Goal: Book appointment/travel/reservation

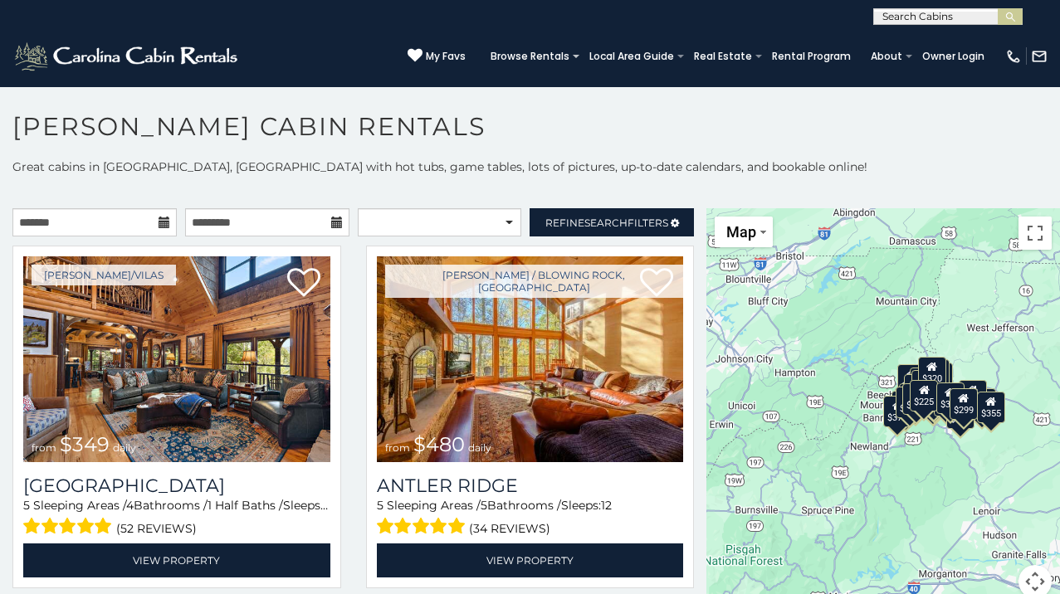
click at [166, 225] on icon at bounding box center [165, 223] width 12 height 12
click at [161, 223] on icon at bounding box center [165, 223] width 12 height 12
click at [107, 220] on input "text" at bounding box center [94, 222] width 164 height 28
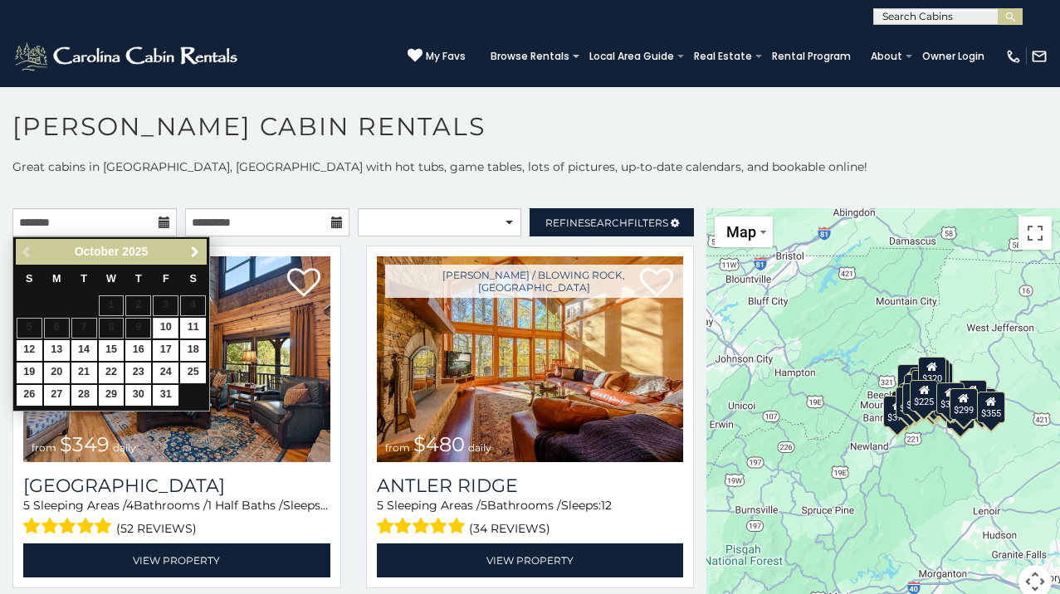
click at [197, 250] on span "Next" at bounding box center [194, 252] width 13 height 13
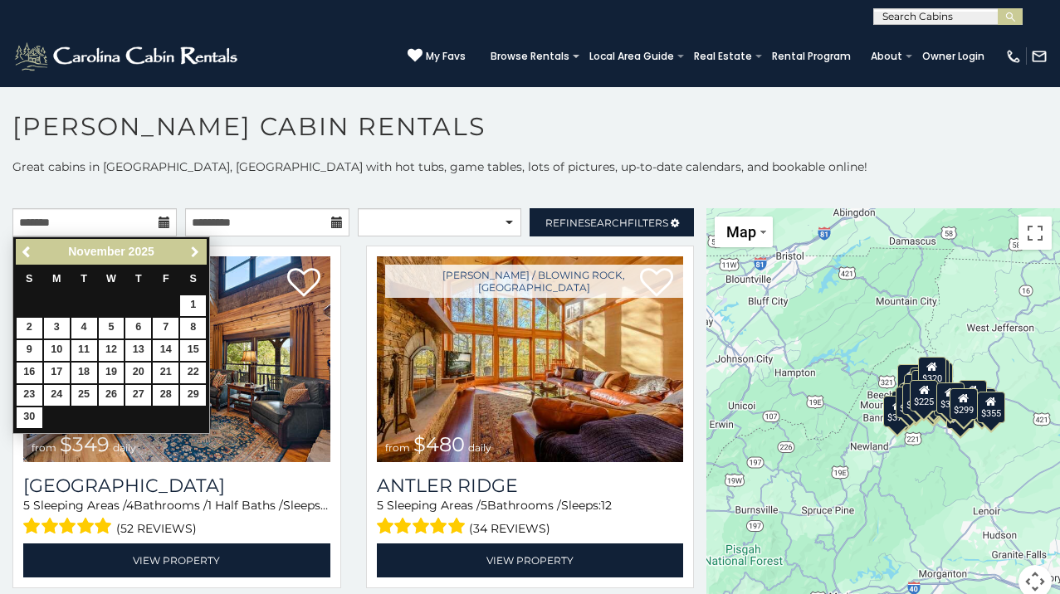
click at [197, 250] on span "Next" at bounding box center [194, 252] width 13 height 13
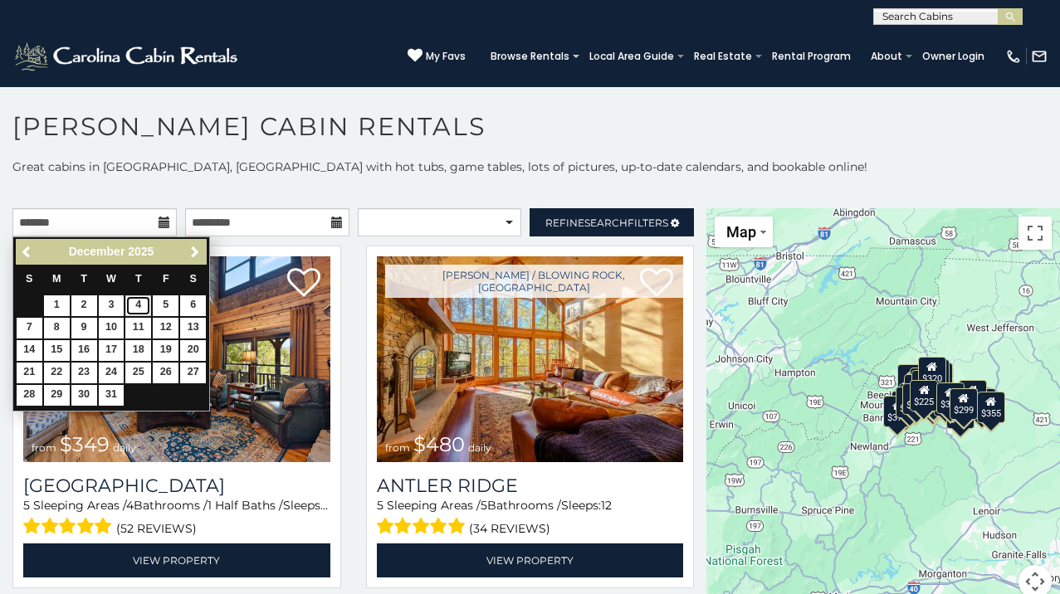
click at [142, 306] on link "4" at bounding box center [138, 306] width 26 height 21
type input "**********"
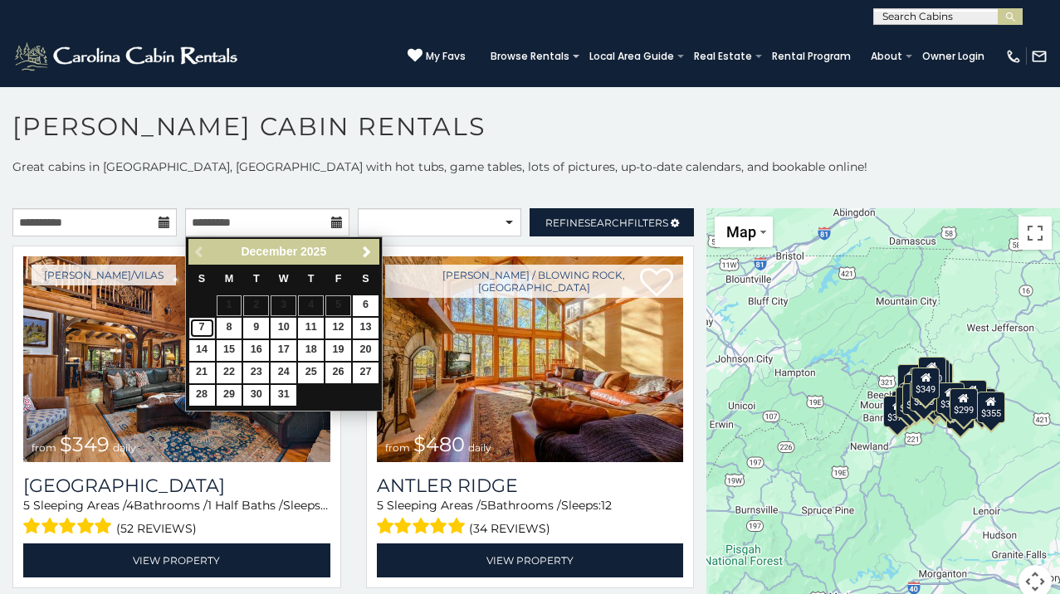
click at [204, 328] on link "7" at bounding box center [202, 328] width 26 height 21
type input "**********"
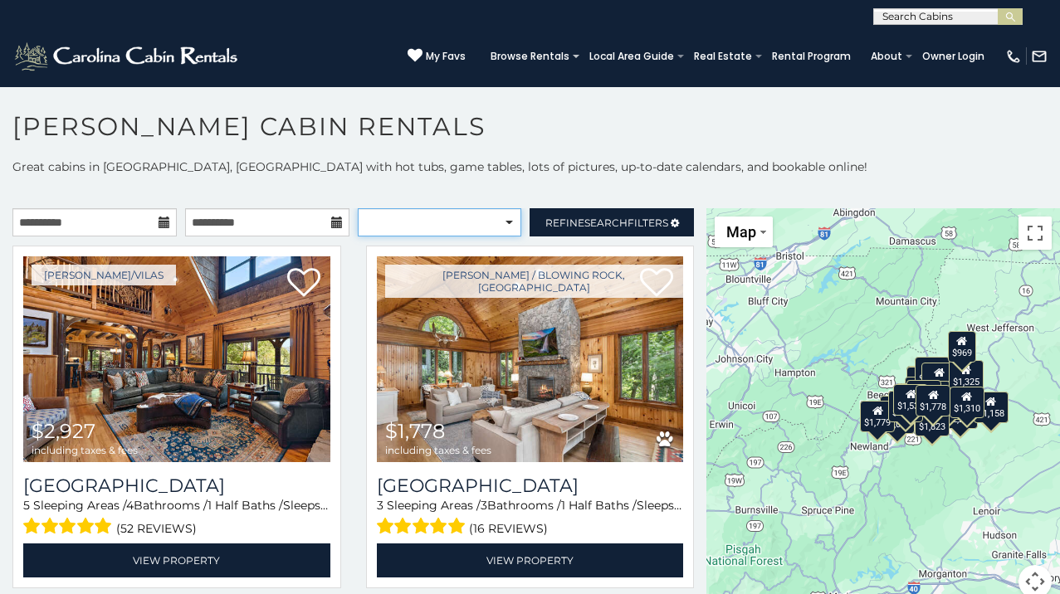
click at [511, 220] on select "**********" at bounding box center [440, 222] width 164 height 28
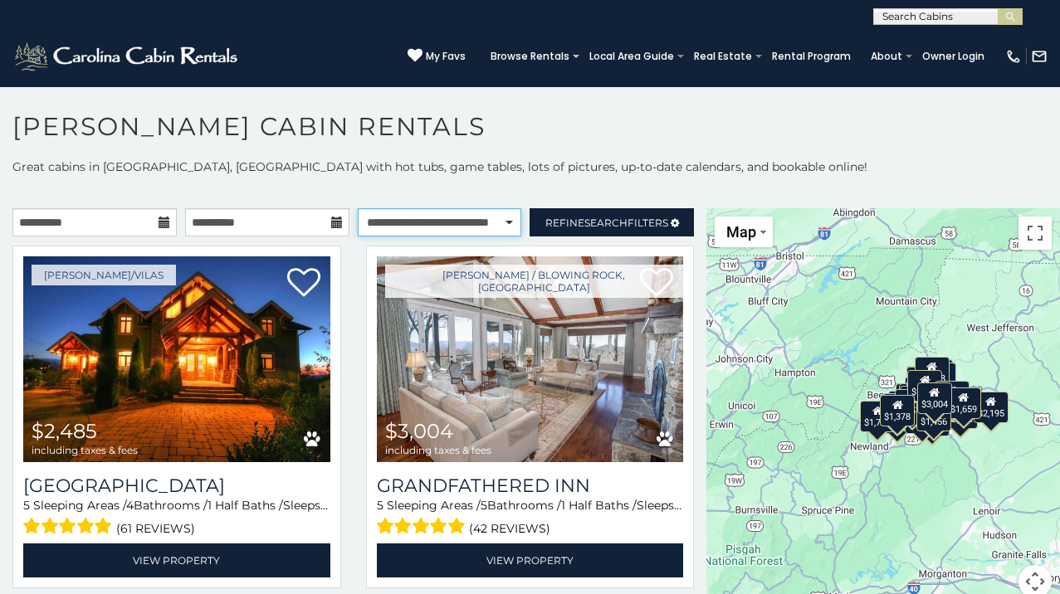
click at [502, 221] on select "**********" at bounding box center [440, 222] width 164 height 28
select select "**********"
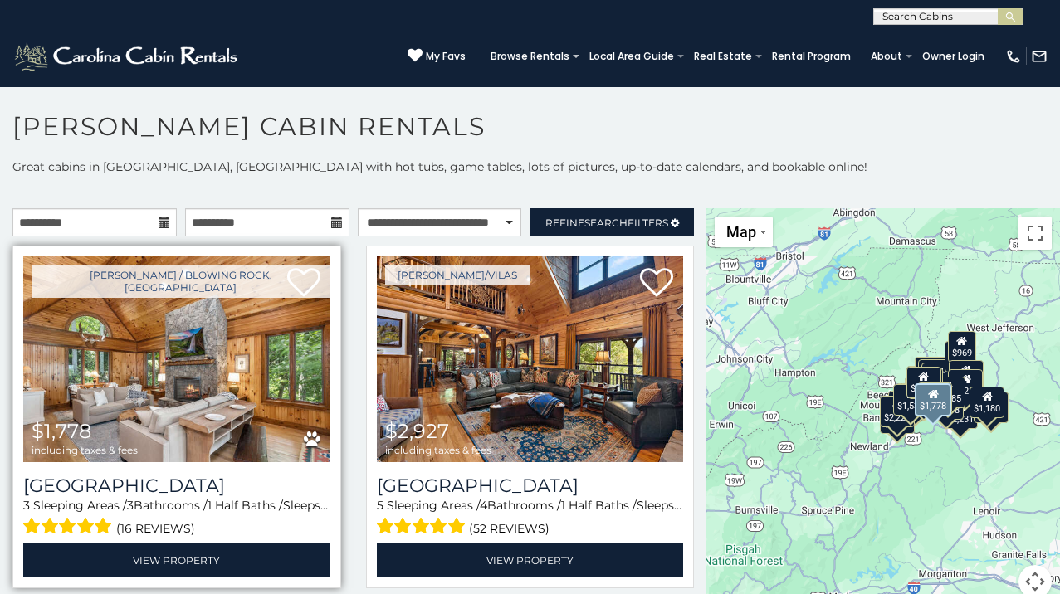
click at [155, 352] on img at bounding box center [176, 359] width 307 height 206
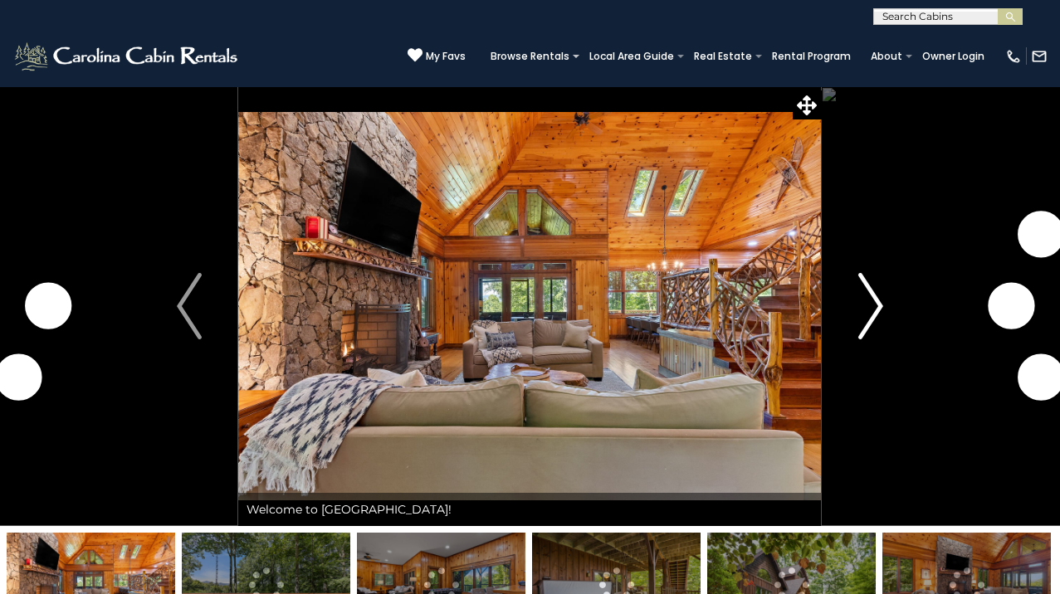
click at [881, 304] on img "Next" at bounding box center [870, 306] width 25 height 66
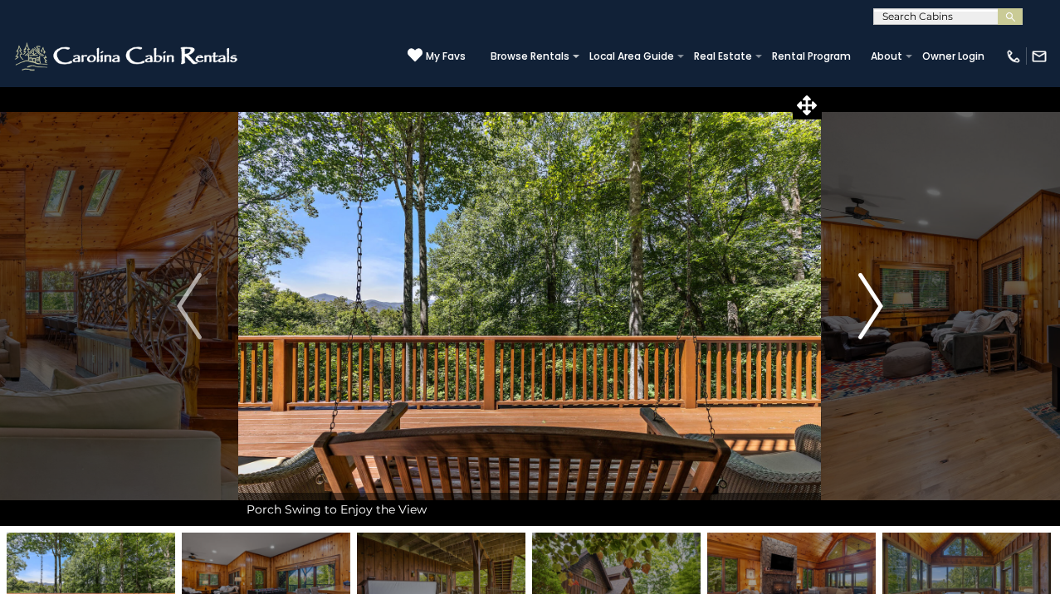
click at [879, 305] on img "Next" at bounding box center [870, 306] width 25 height 66
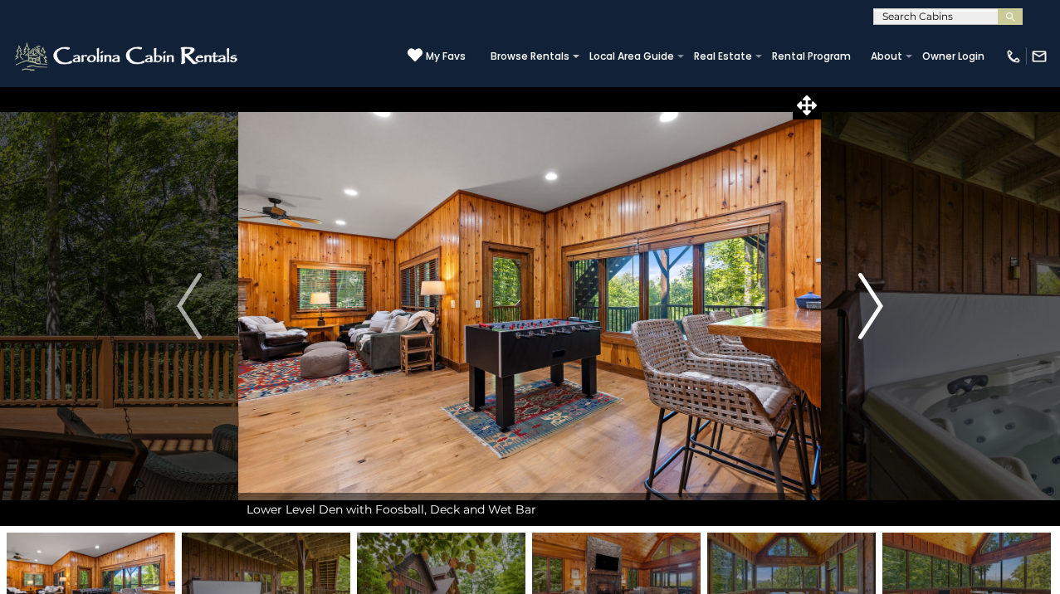
click at [878, 305] on img "Next" at bounding box center [870, 306] width 25 height 66
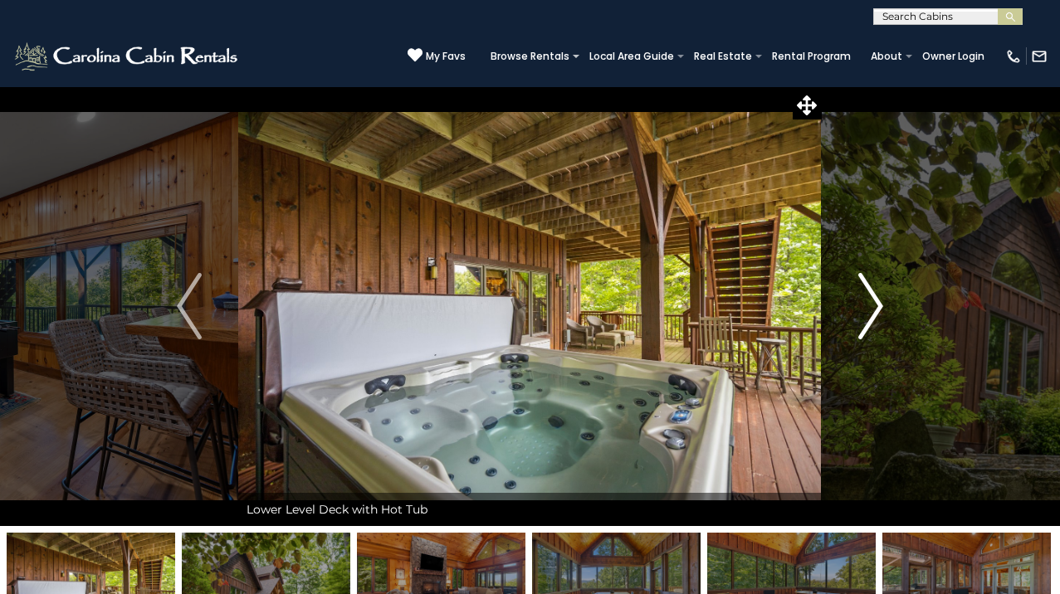
click at [878, 306] on img "Next" at bounding box center [870, 306] width 25 height 66
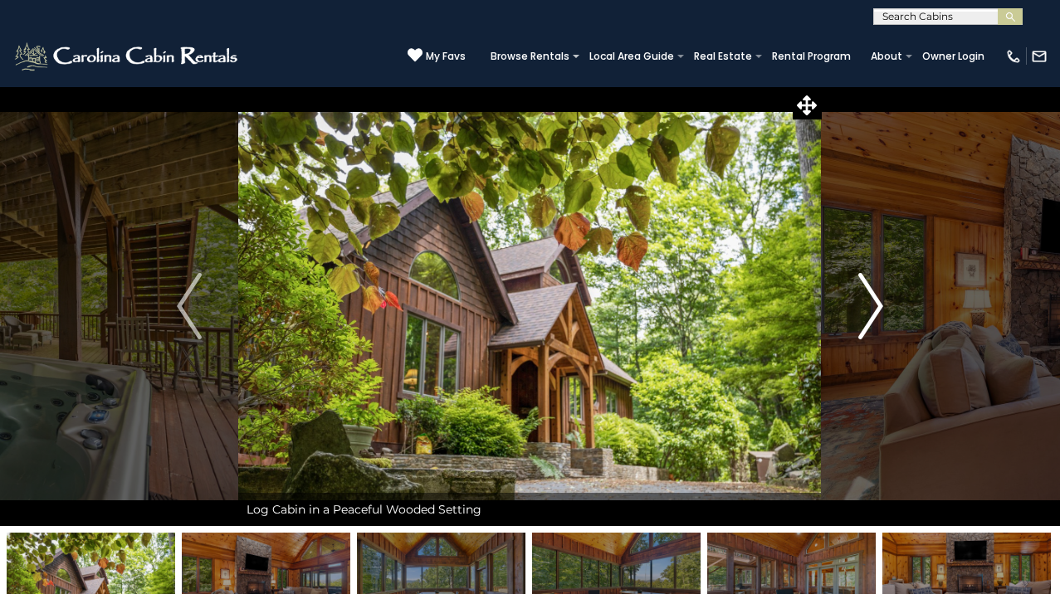
click at [878, 306] on img "Next" at bounding box center [870, 306] width 25 height 66
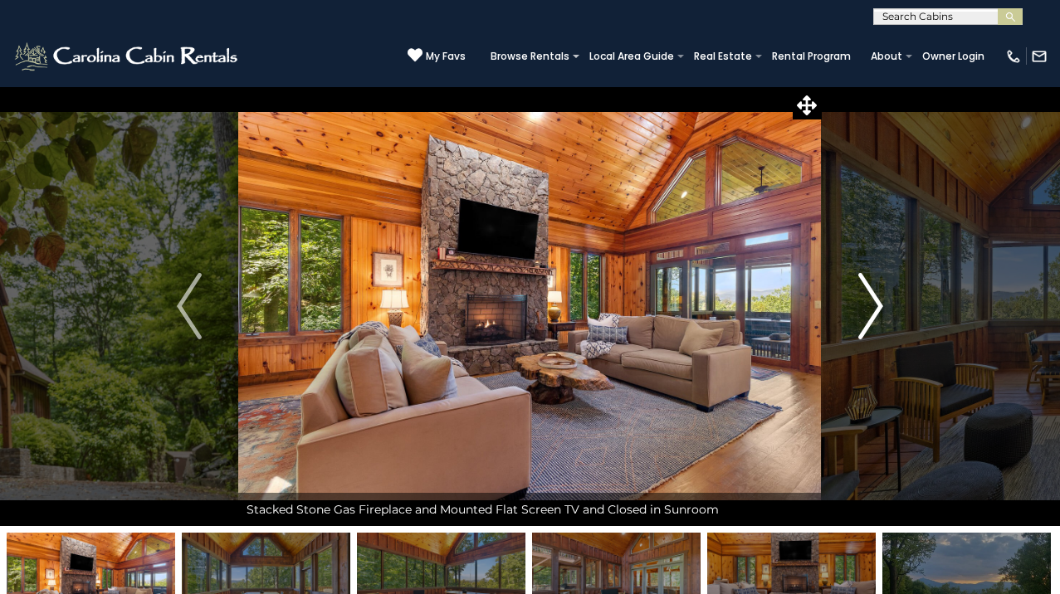
click at [878, 306] on img "Next" at bounding box center [870, 306] width 25 height 66
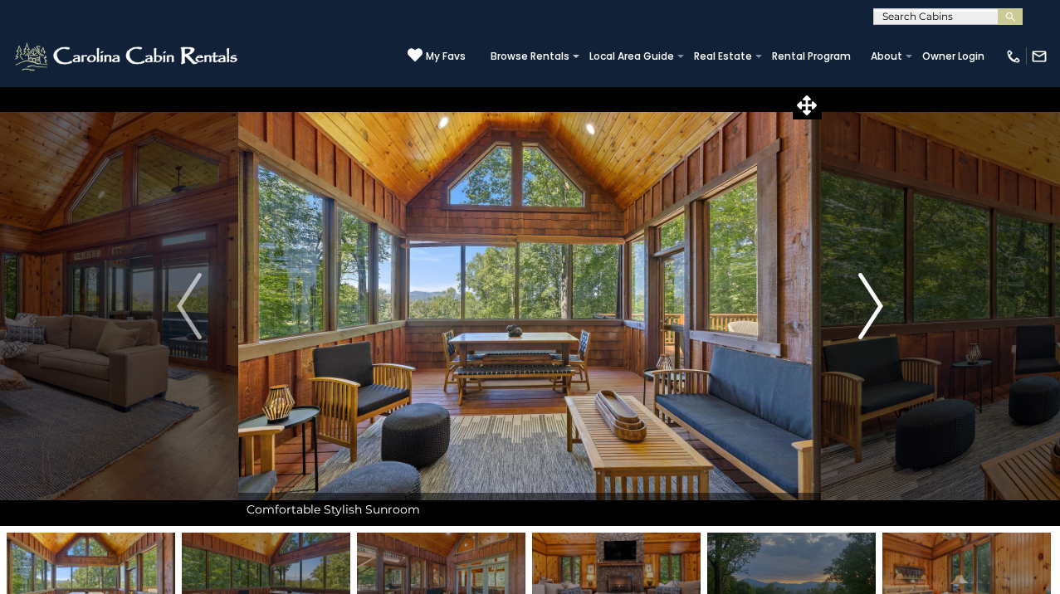
click at [878, 307] on img "Next" at bounding box center [870, 306] width 25 height 66
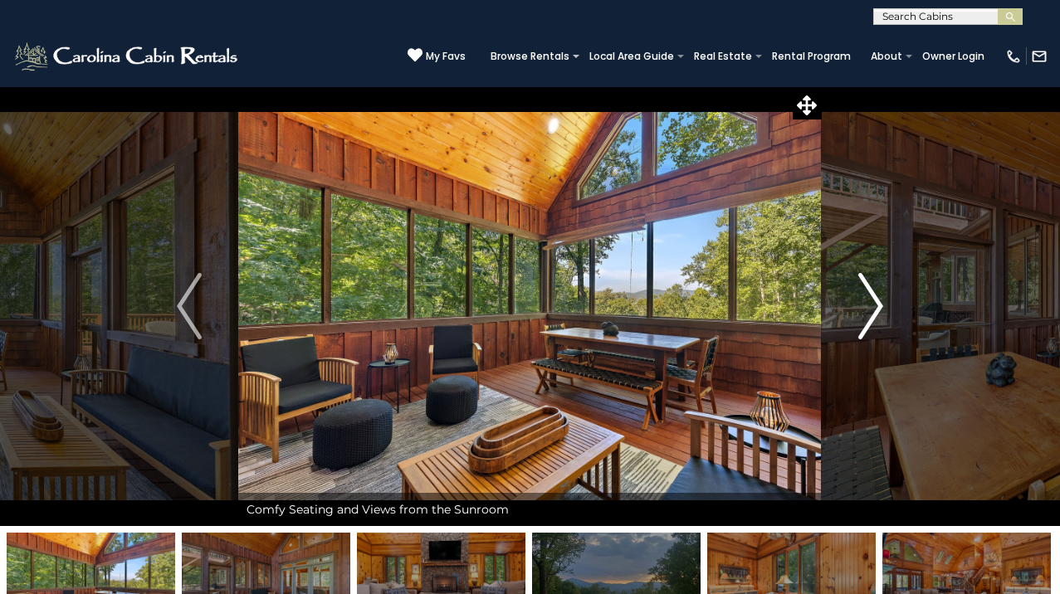
click at [878, 309] on img "Next" at bounding box center [870, 306] width 25 height 66
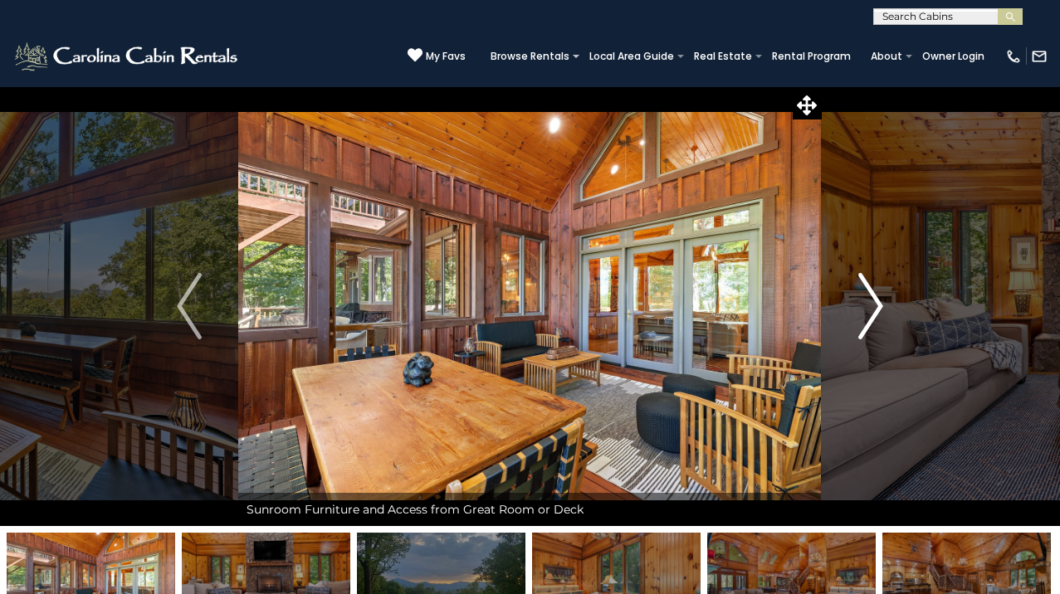
click at [878, 310] on img "Next" at bounding box center [870, 306] width 25 height 66
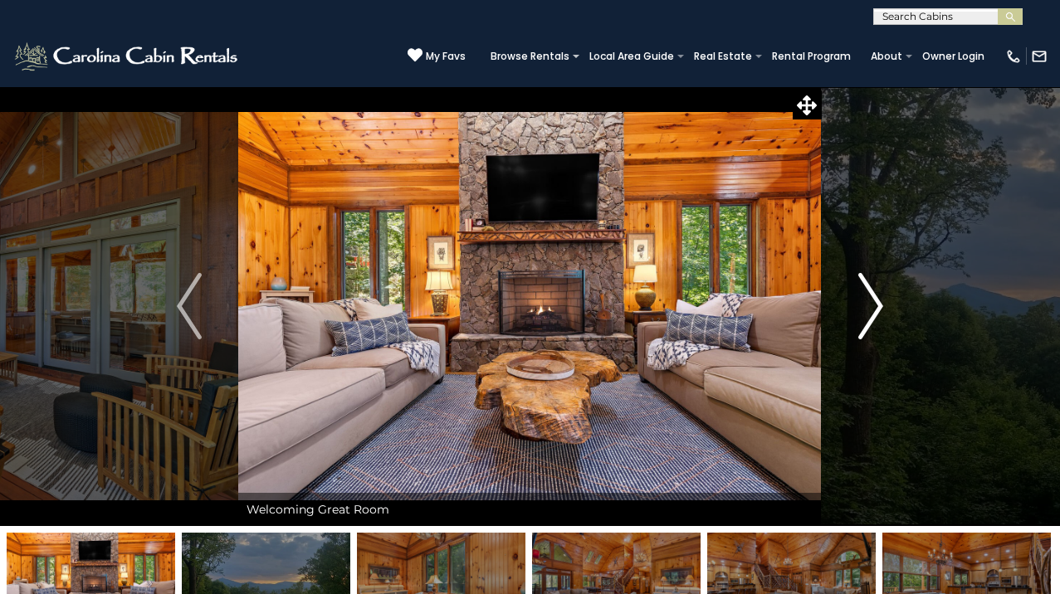
click at [878, 311] on img "Next" at bounding box center [870, 306] width 25 height 66
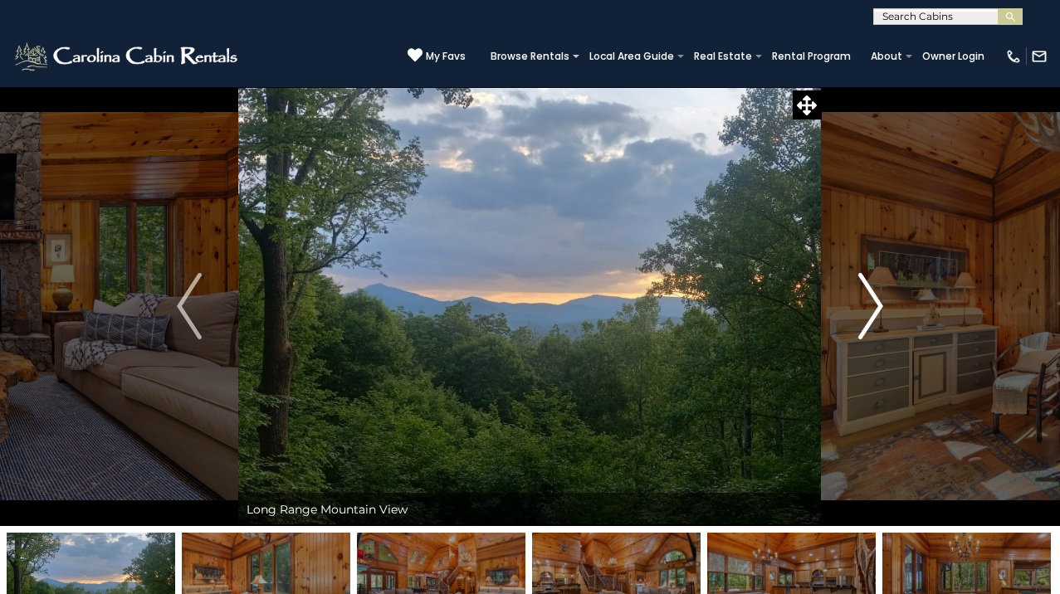
click at [878, 311] on img "Next" at bounding box center [870, 306] width 25 height 66
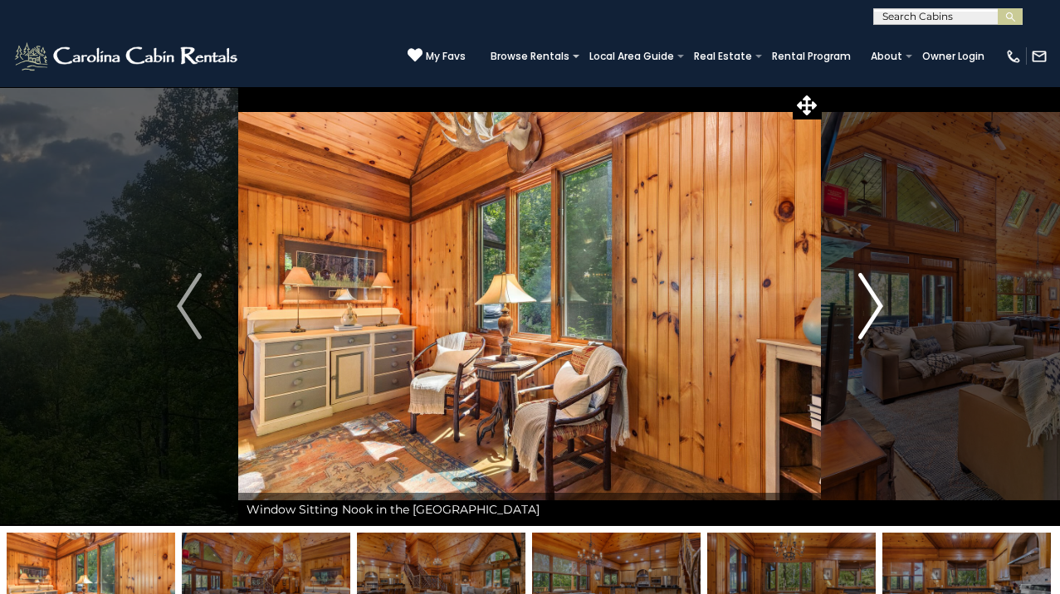
click at [877, 310] on img "Next" at bounding box center [870, 306] width 25 height 66
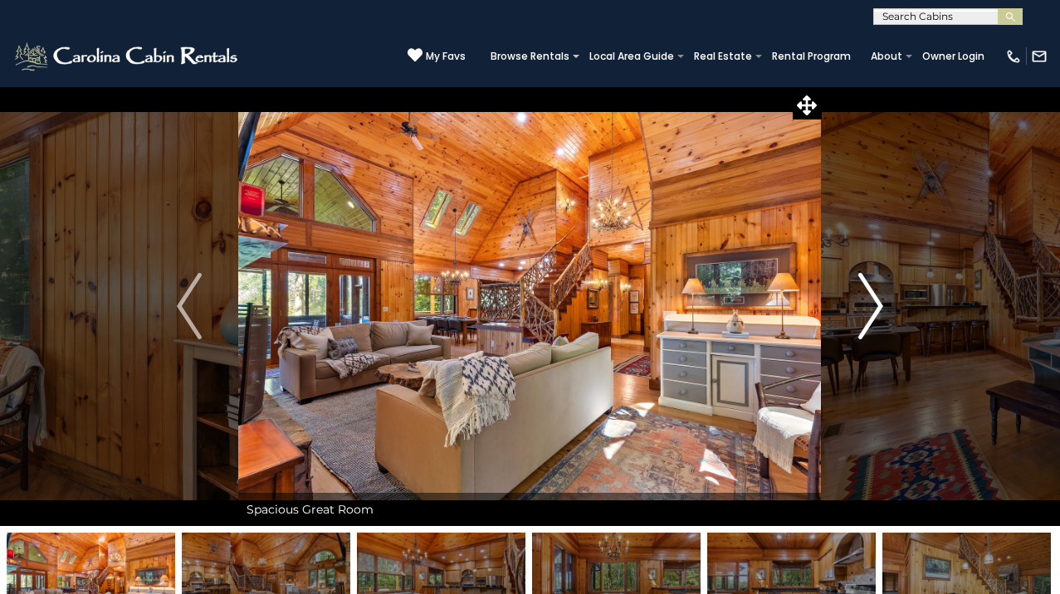
click at [876, 310] on img "Next" at bounding box center [870, 306] width 25 height 66
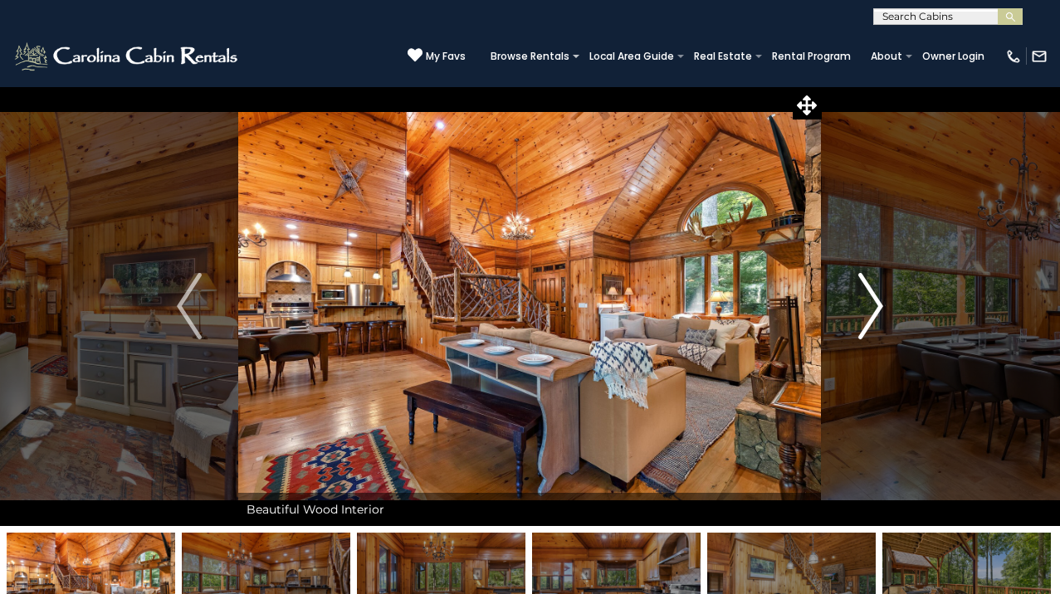
click at [876, 311] on img "Next" at bounding box center [870, 306] width 25 height 66
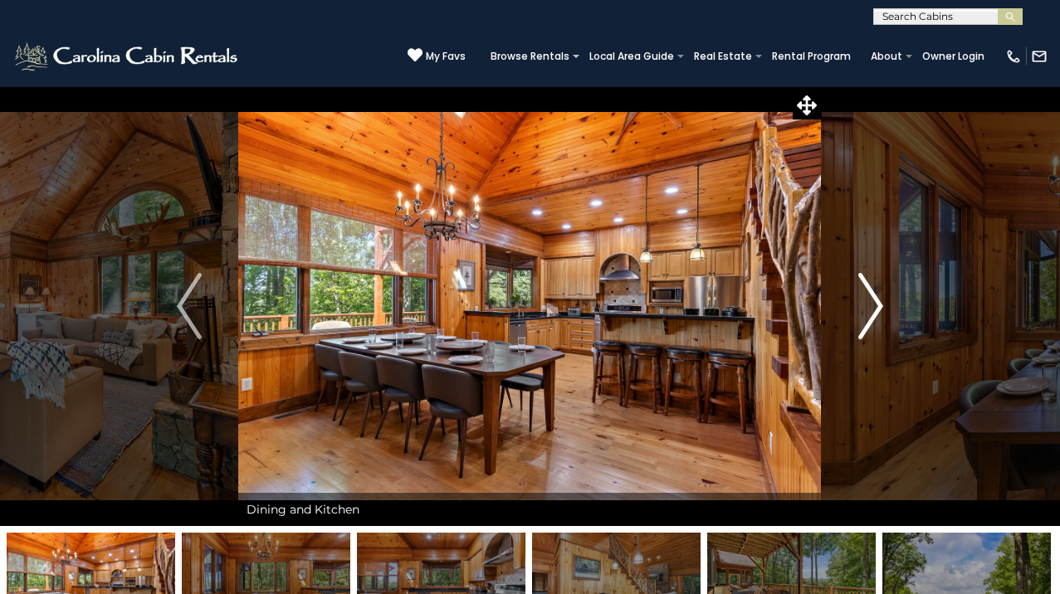
click at [876, 311] on img "Next" at bounding box center [870, 306] width 25 height 66
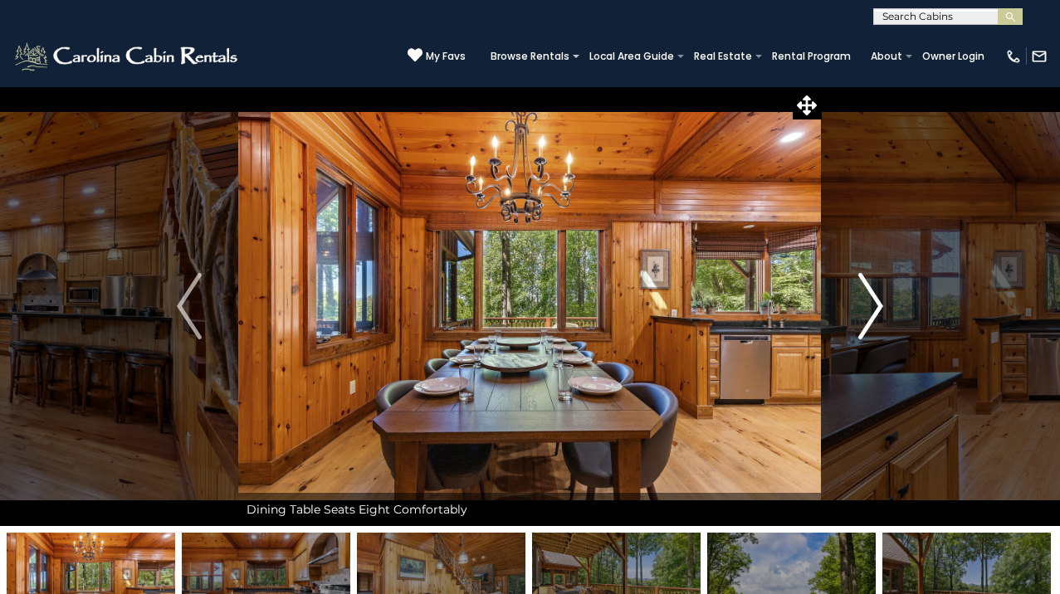
click at [876, 312] on img "Next" at bounding box center [870, 306] width 25 height 66
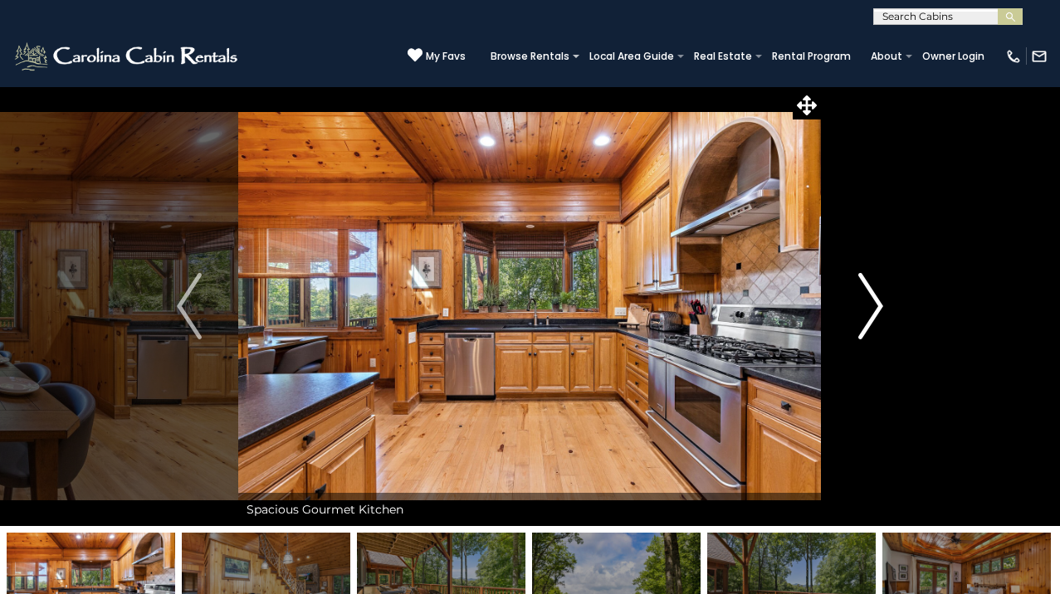
click at [876, 312] on img "Next" at bounding box center [870, 306] width 25 height 66
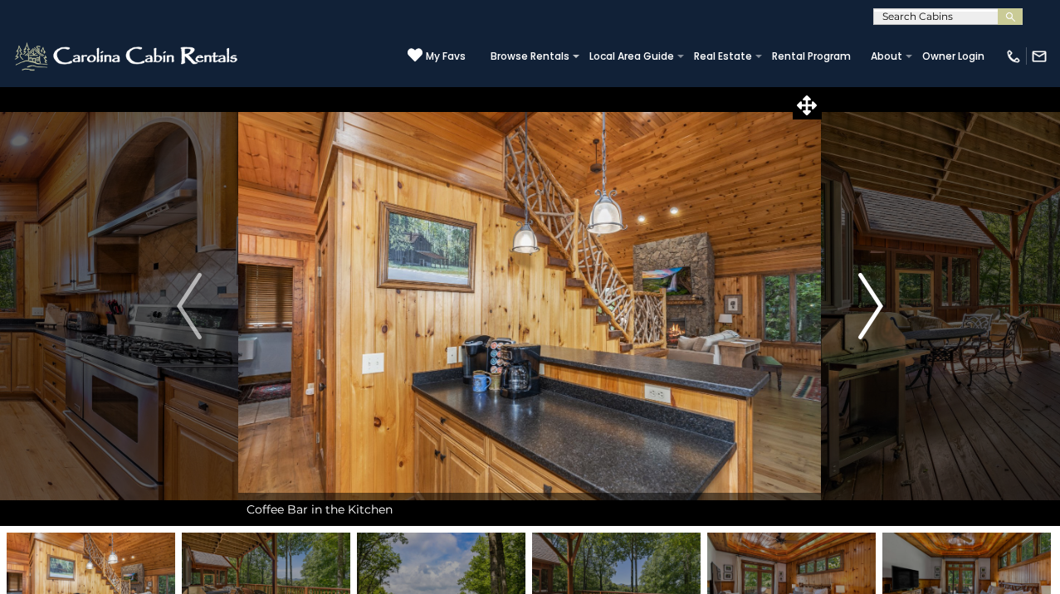
click at [875, 310] on img "Next" at bounding box center [870, 306] width 25 height 66
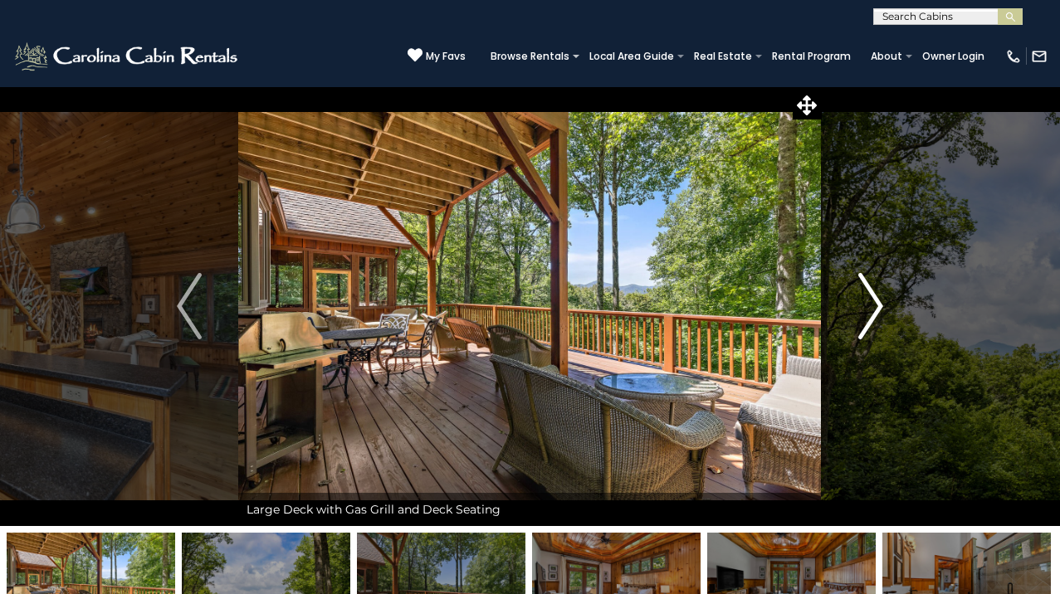
click at [875, 310] on img "Next" at bounding box center [870, 306] width 25 height 66
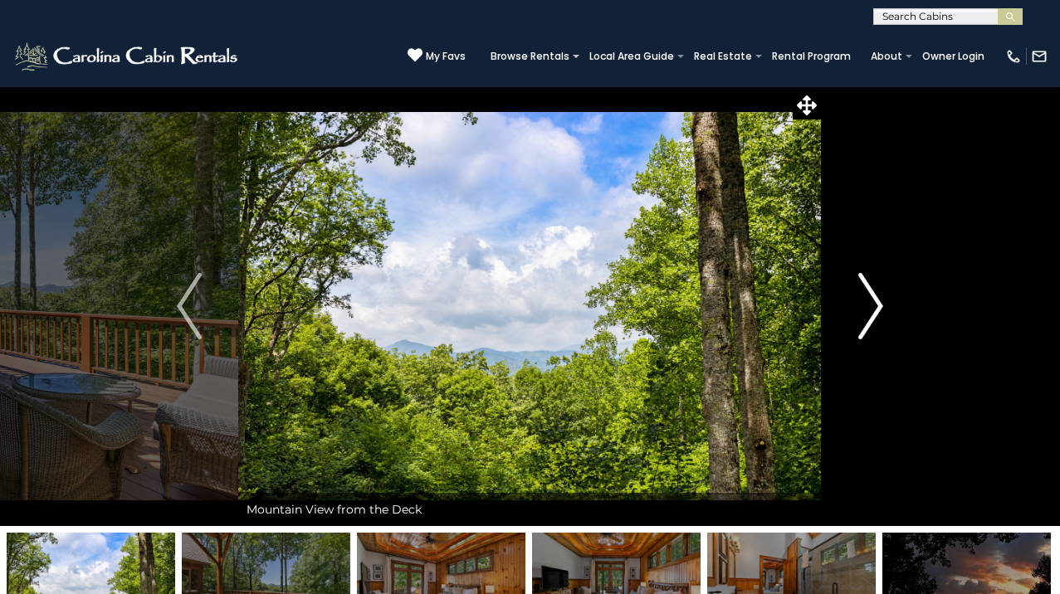
click at [875, 310] on img "Next" at bounding box center [870, 306] width 25 height 66
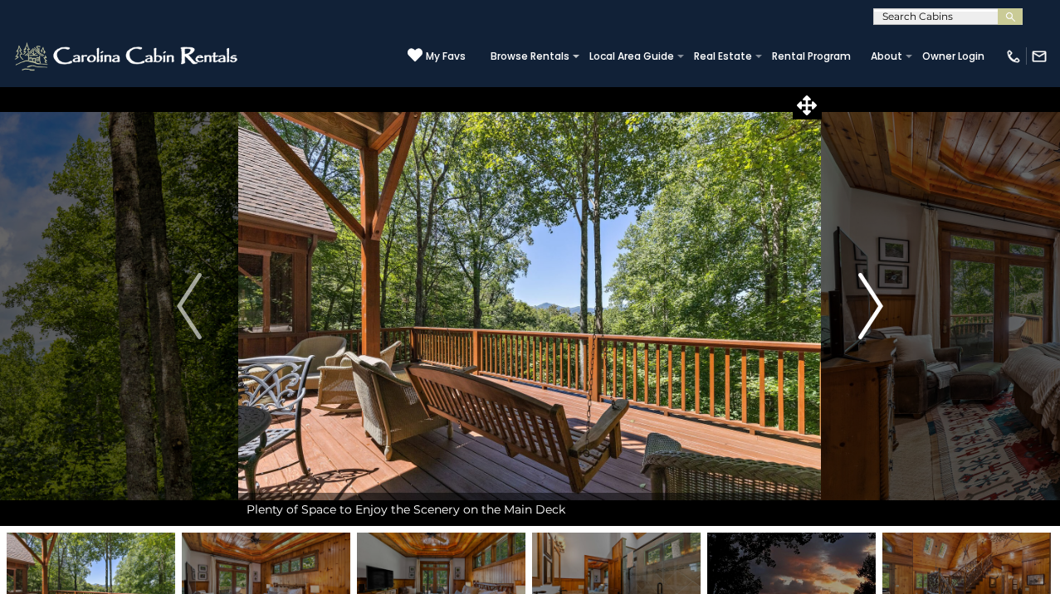
click at [875, 310] on img "Next" at bounding box center [870, 306] width 25 height 66
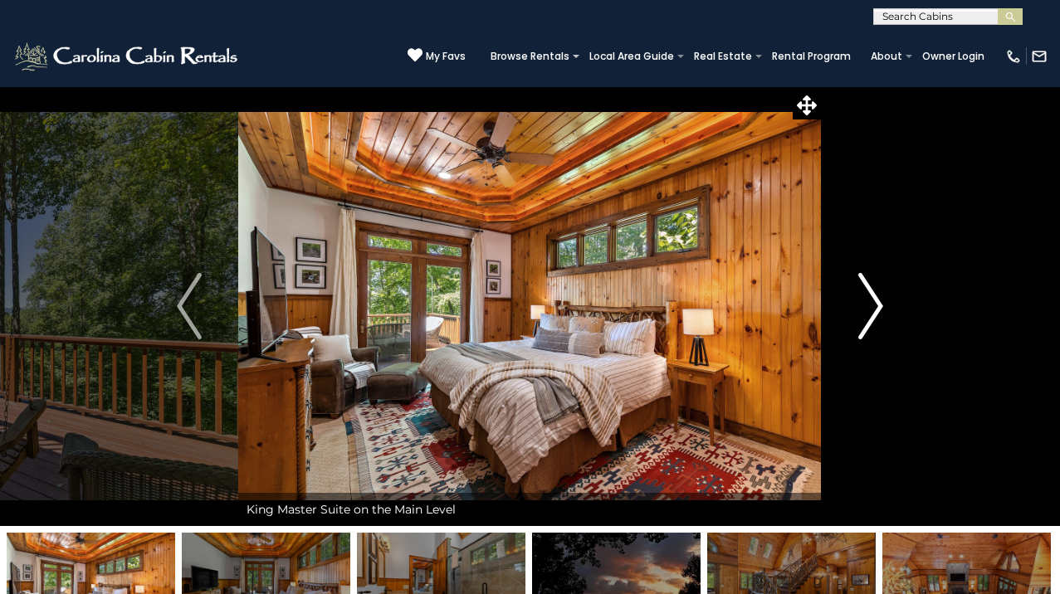
click at [875, 310] on img "Next" at bounding box center [870, 306] width 25 height 66
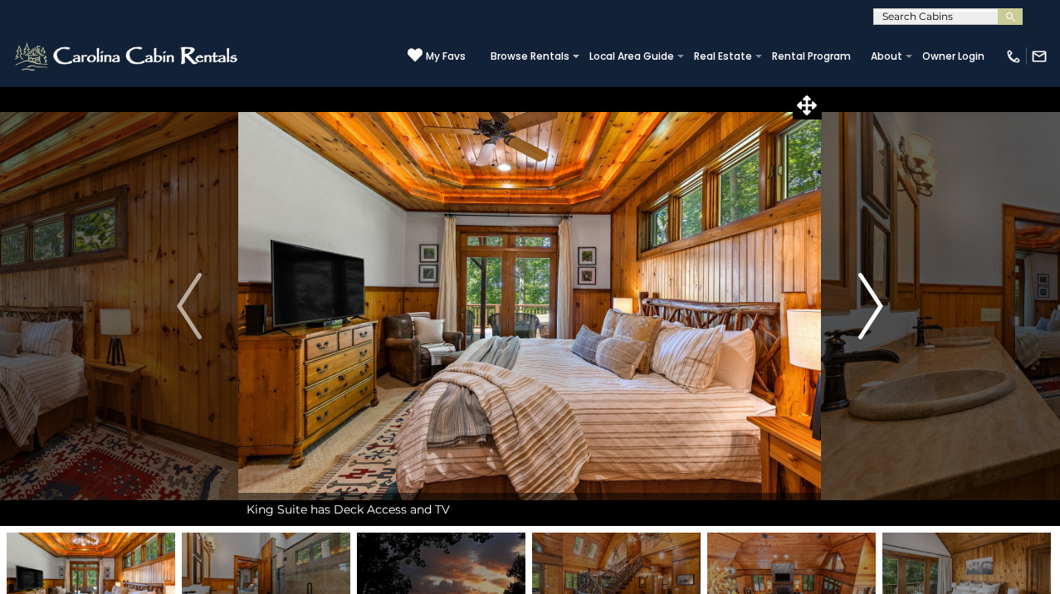
click at [875, 310] on img "Next" at bounding box center [870, 306] width 25 height 66
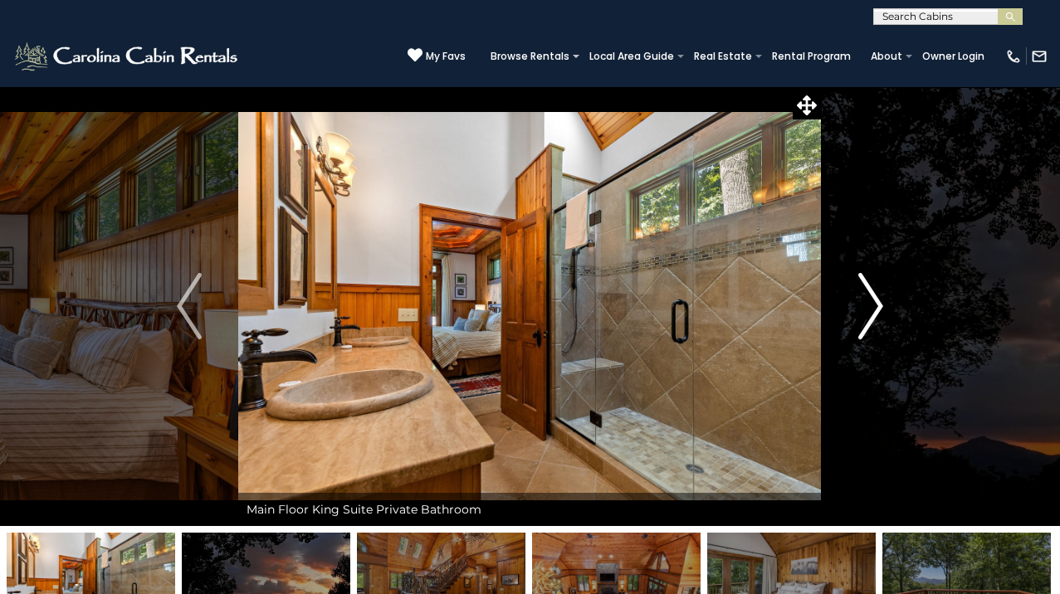
click at [875, 310] on img "Next" at bounding box center [870, 306] width 25 height 66
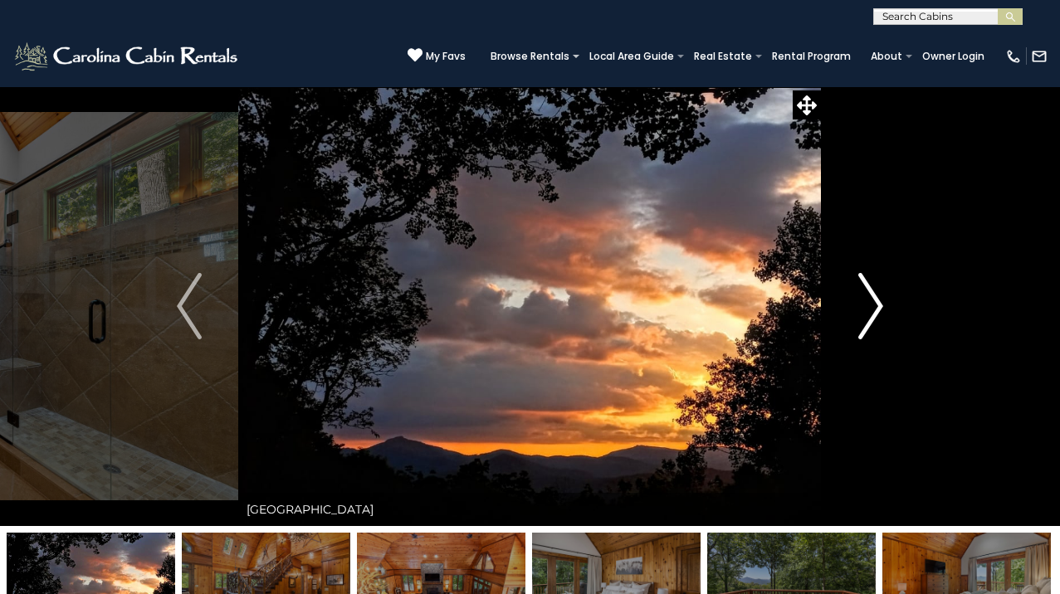
click at [875, 310] on img "Next" at bounding box center [870, 306] width 25 height 66
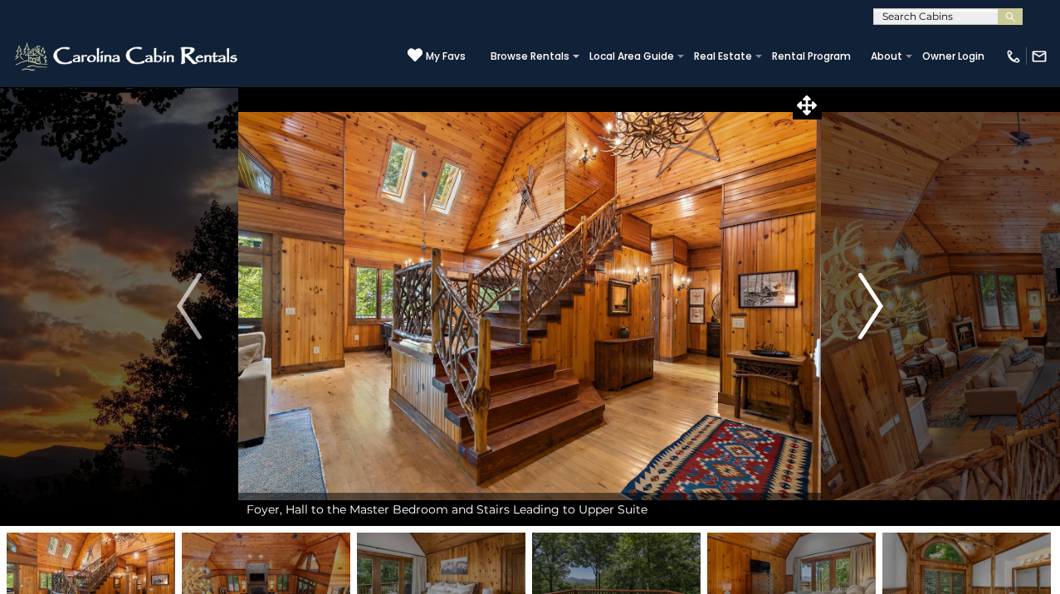
click at [875, 310] on img "Next" at bounding box center [870, 306] width 25 height 66
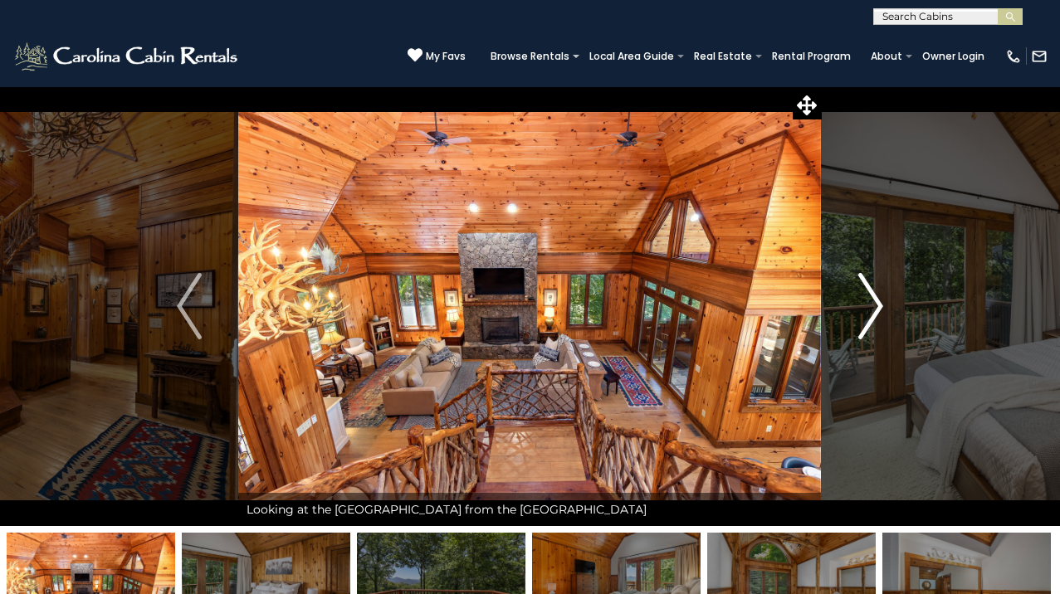
click at [875, 310] on img "Next" at bounding box center [870, 306] width 25 height 66
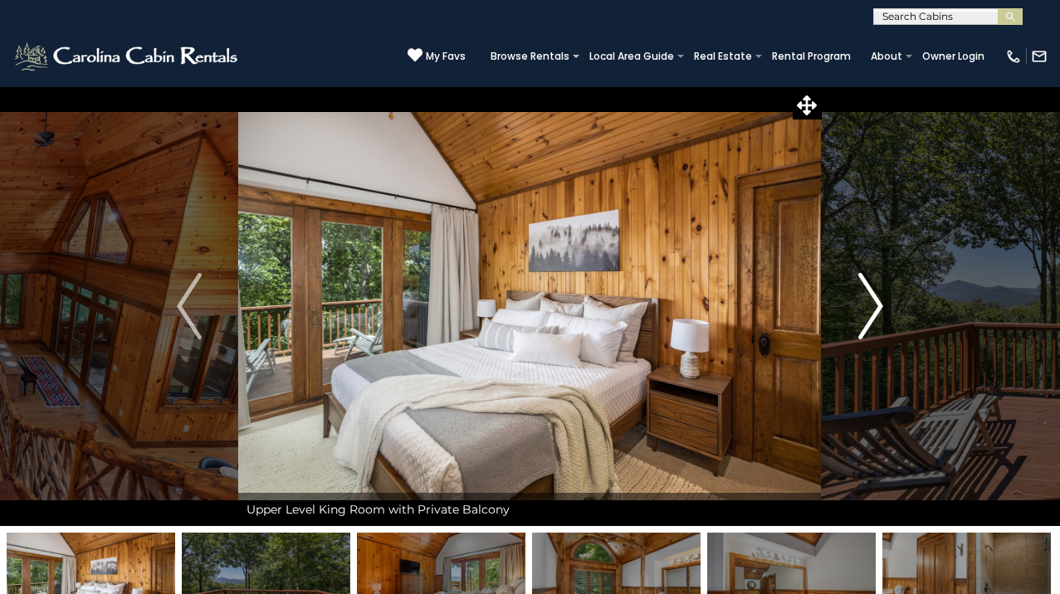
click at [875, 310] on img "Next" at bounding box center [870, 306] width 25 height 66
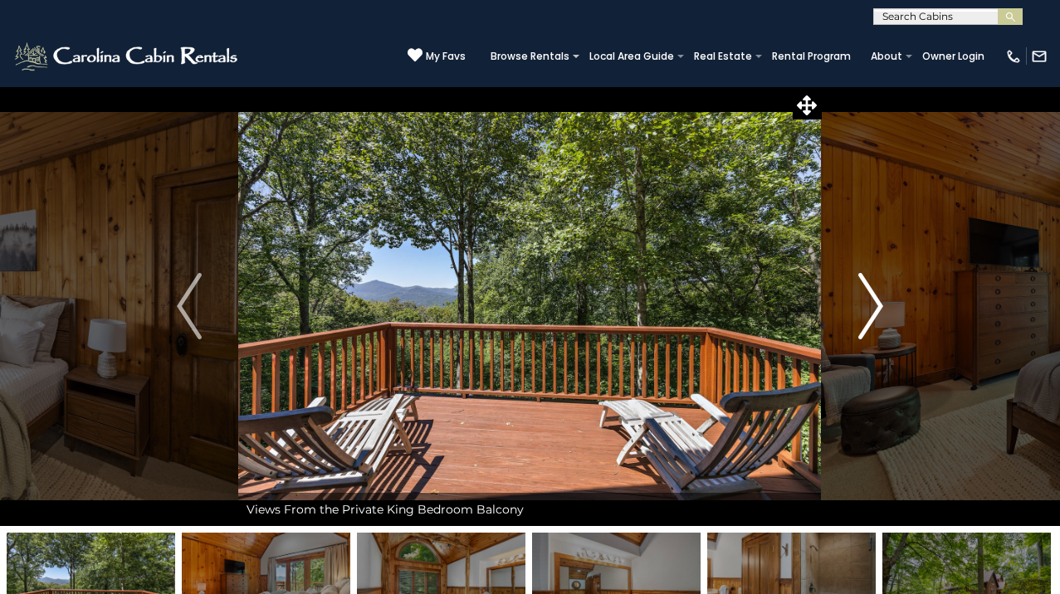
click at [875, 310] on img "Next" at bounding box center [870, 306] width 25 height 66
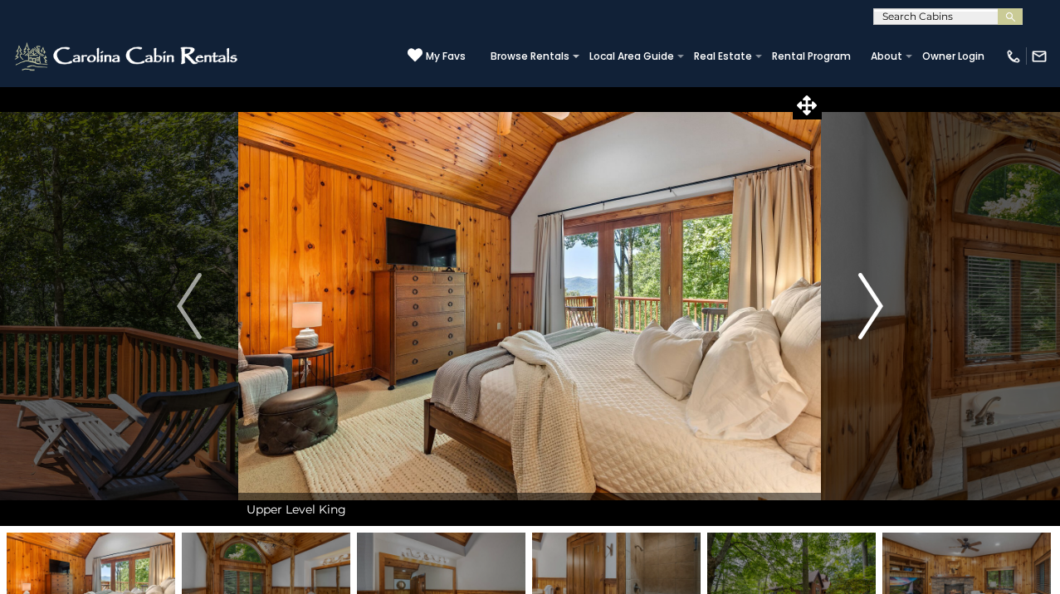
click at [875, 310] on img "Next" at bounding box center [870, 306] width 25 height 66
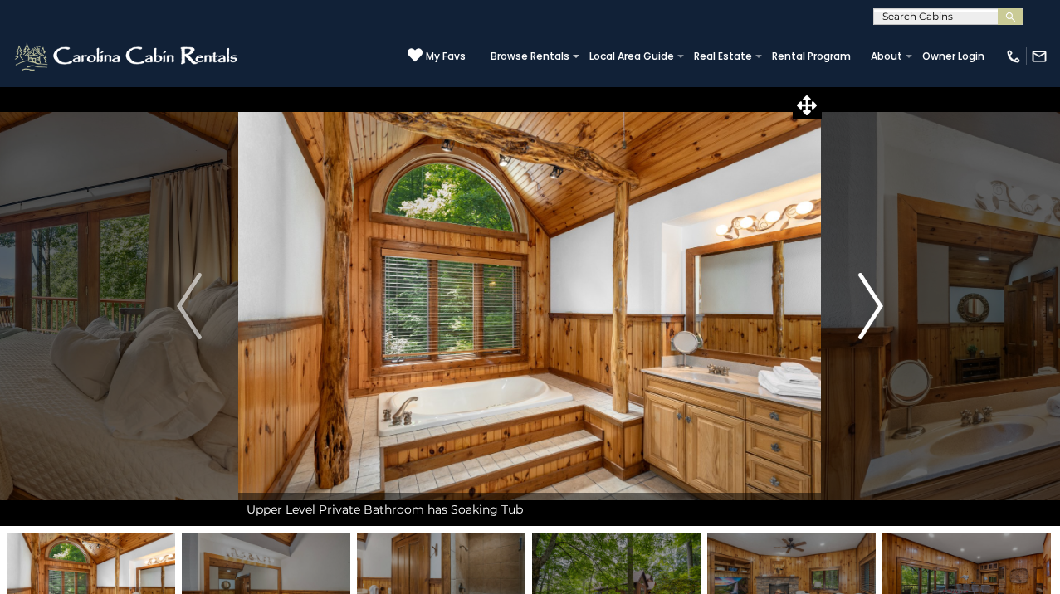
click at [875, 310] on img "Next" at bounding box center [870, 306] width 25 height 66
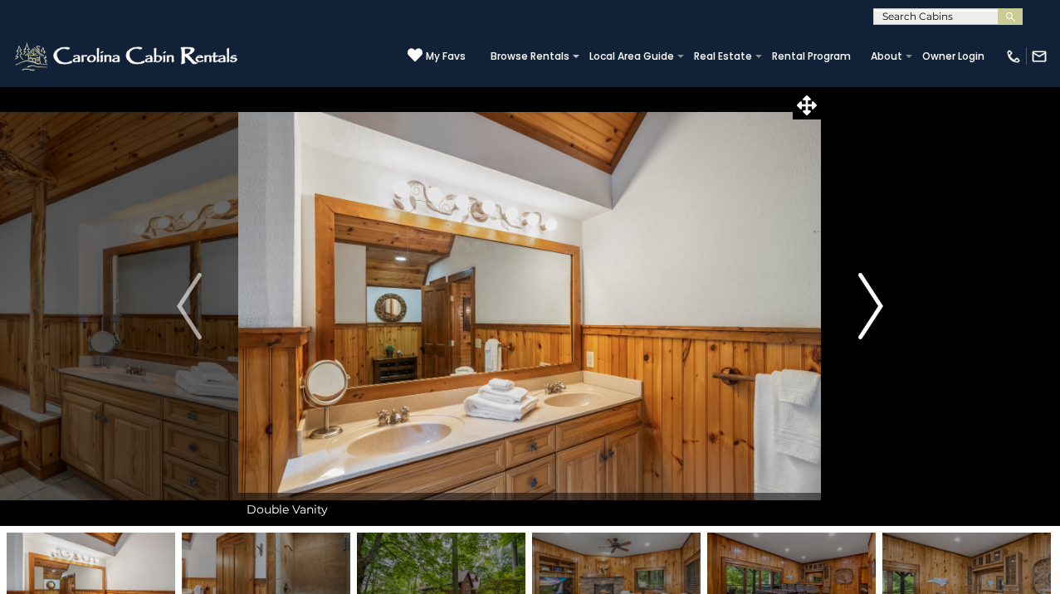
click at [875, 311] on img "Next" at bounding box center [870, 306] width 25 height 66
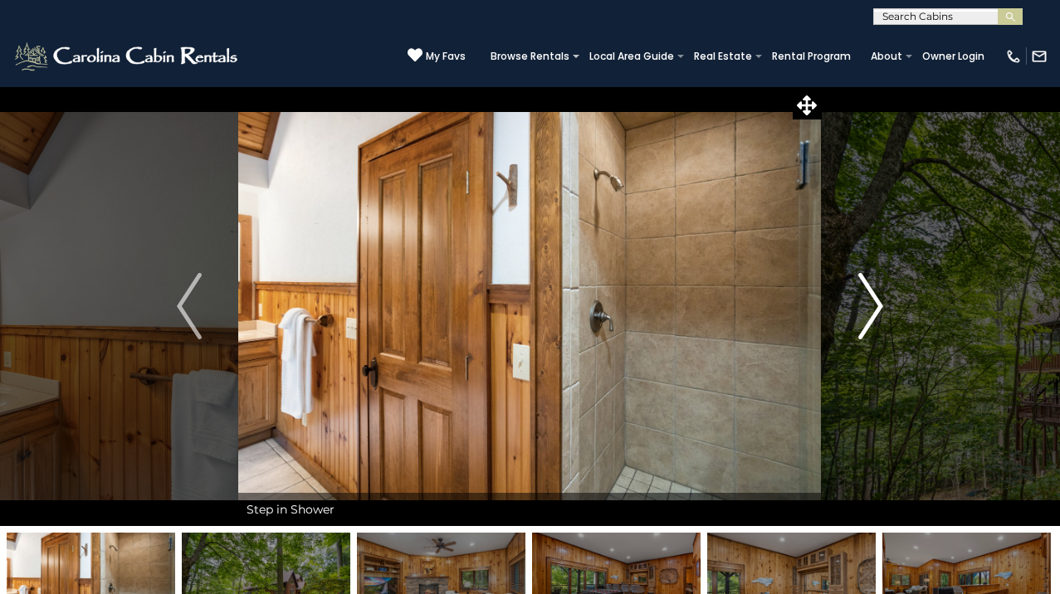
click at [875, 312] on img "Next" at bounding box center [870, 306] width 25 height 66
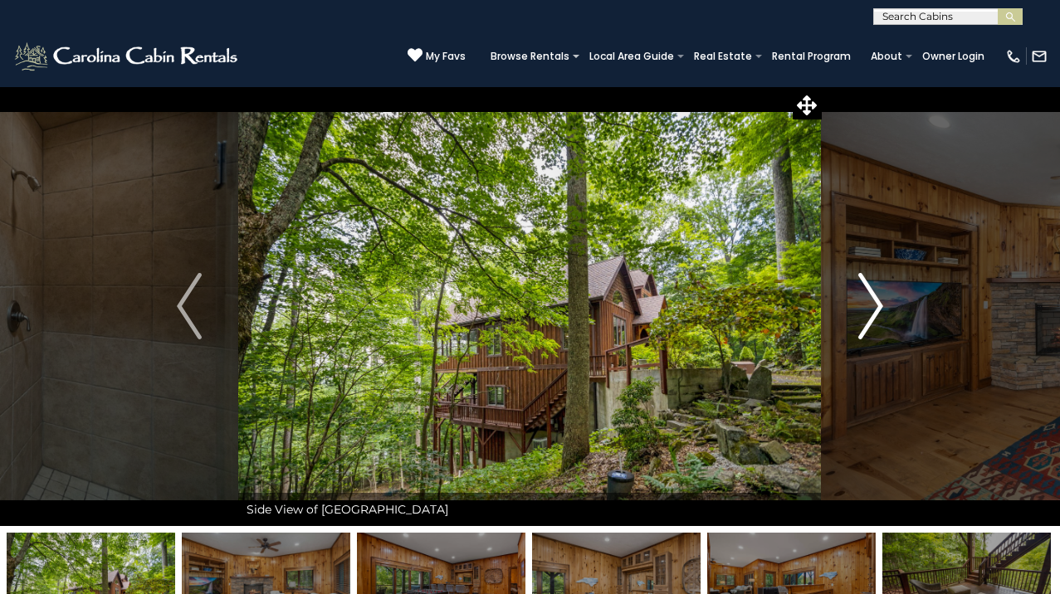
click at [875, 312] on img "Next" at bounding box center [870, 306] width 25 height 66
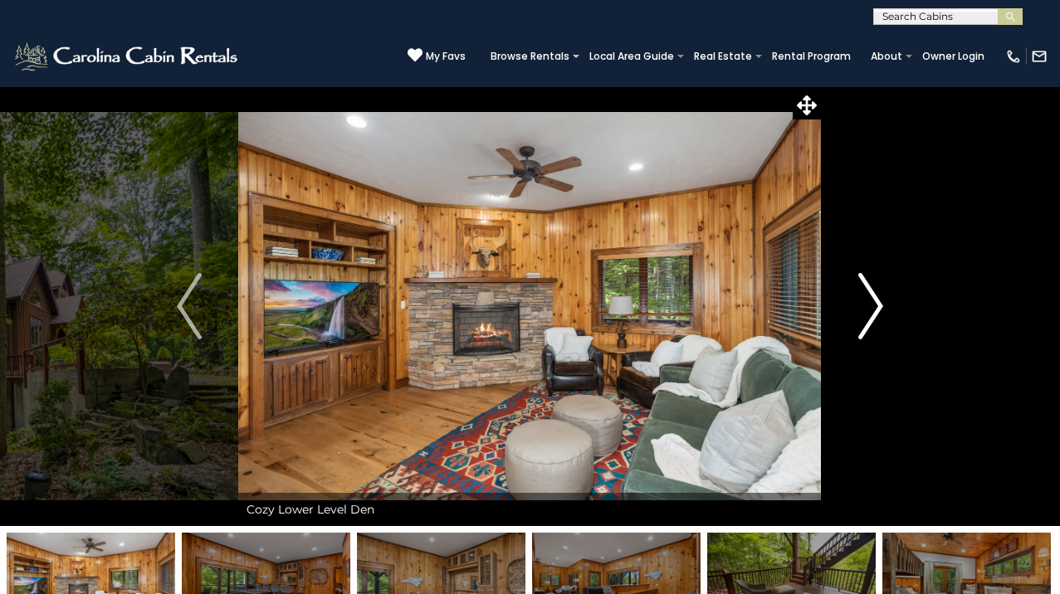
click at [875, 312] on img "Next" at bounding box center [870, 306] width 25 height 66
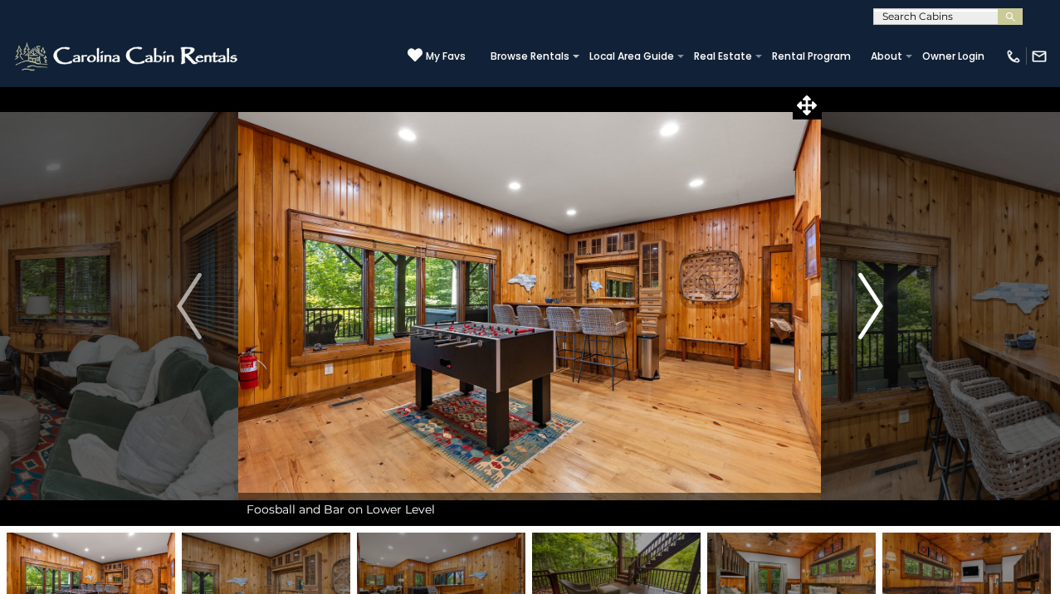
click at [875, 312] on img "Next" at bounding box center [870, 306] width 25 height 66
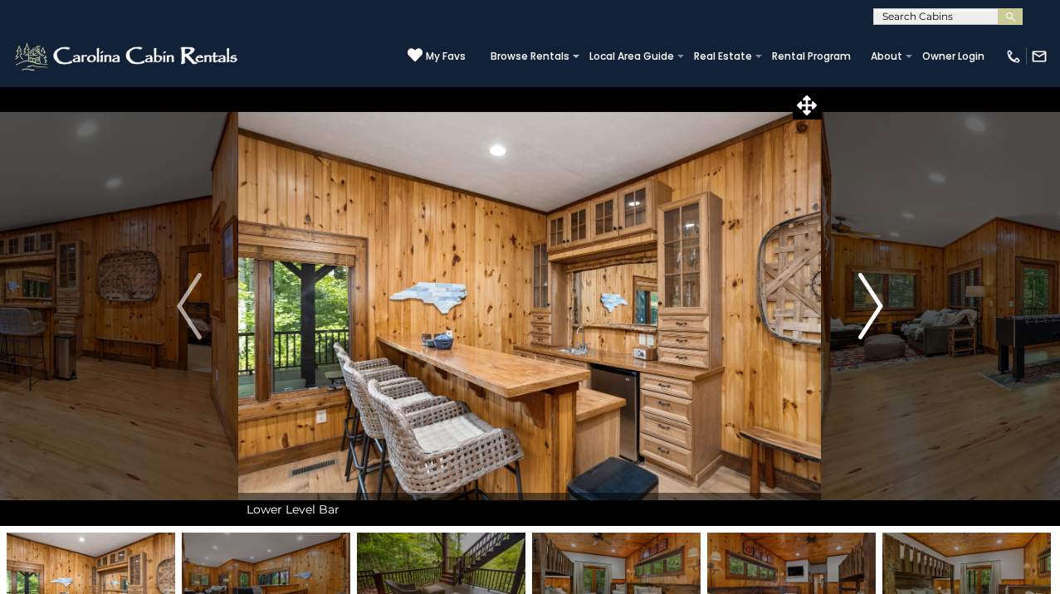
click at [875, 312] on img "Next" at bounding box center [870, 306] width 25 height 66
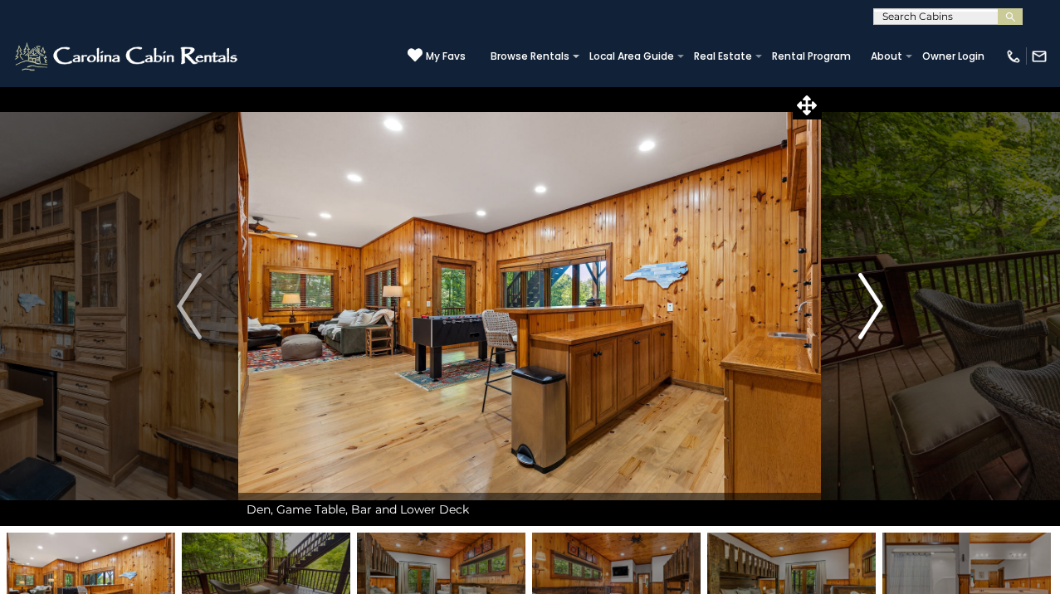
click at [875, 313] on img "Next" at bounding box center [870, 306] width 25 height 66
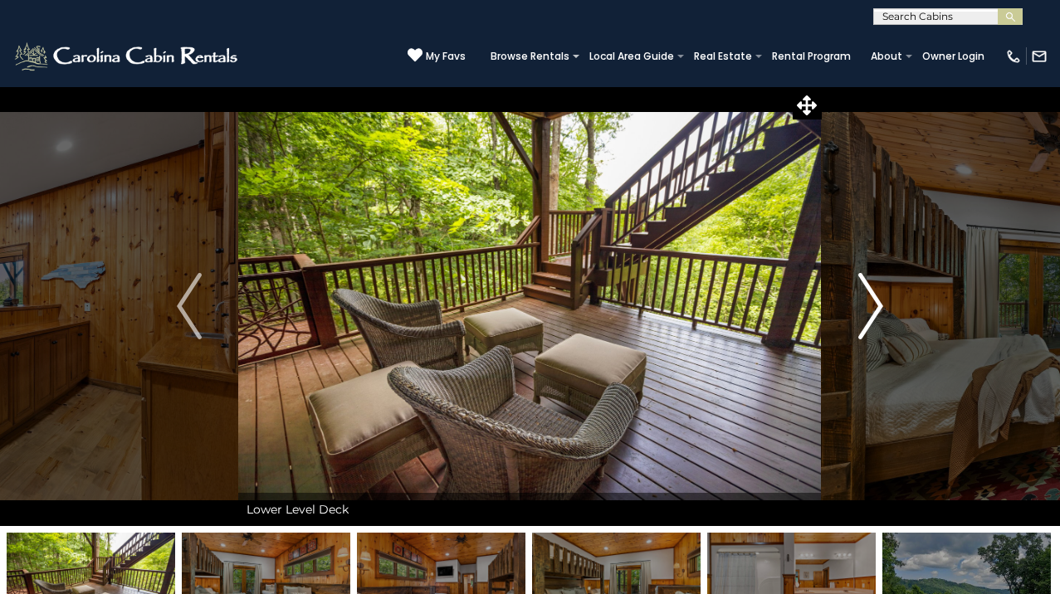
click at [875, 313] on img "Next" at bounding box center [870, 306] width 25 height 66
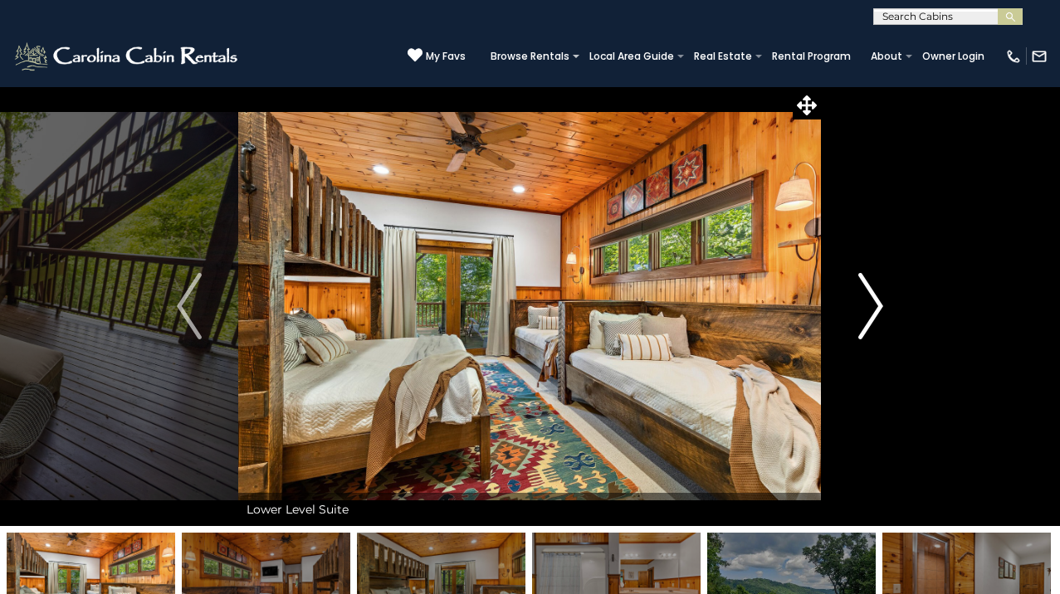
click at [875, 313] on img "Next" at bounding box center [870, 306] width 25 height 66
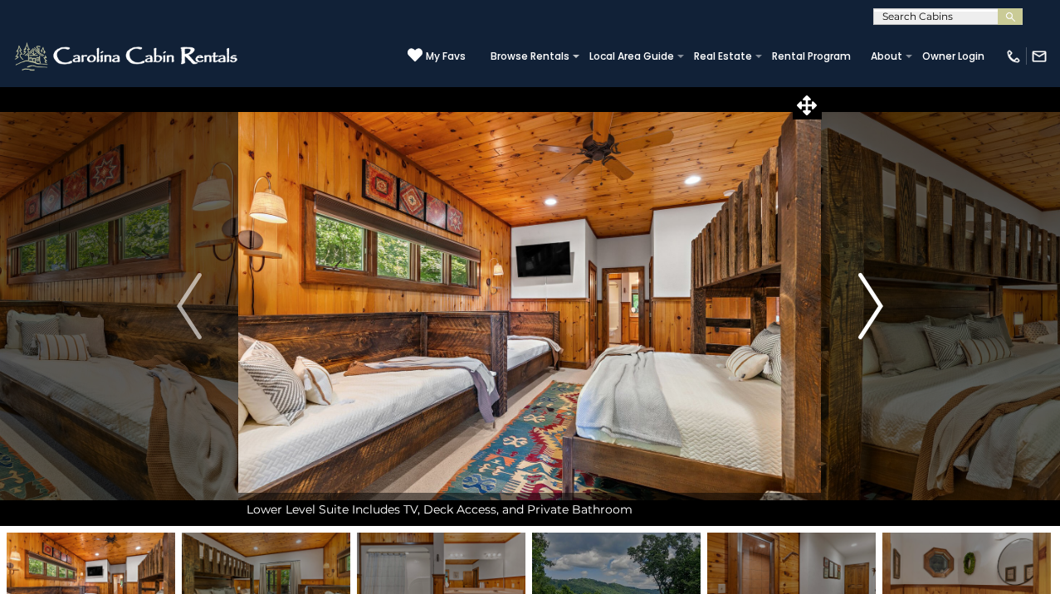
click at [875, 313] on img "Next" at bounding box center [870, 306] width 25 height 66
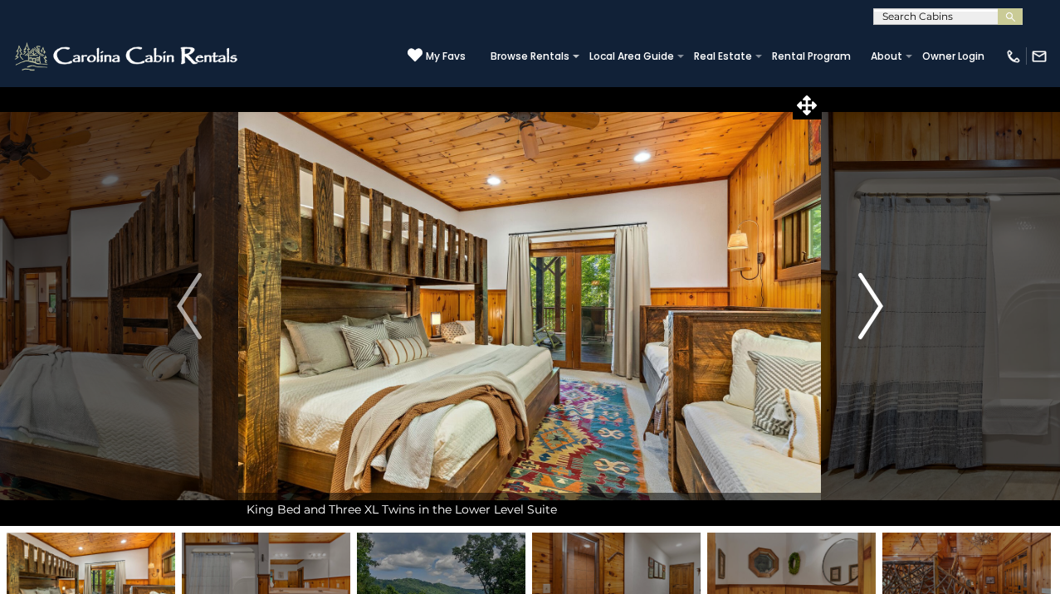
click at [875, 313] on img "Next" at bounding box center [870, 306] width 25 height 66
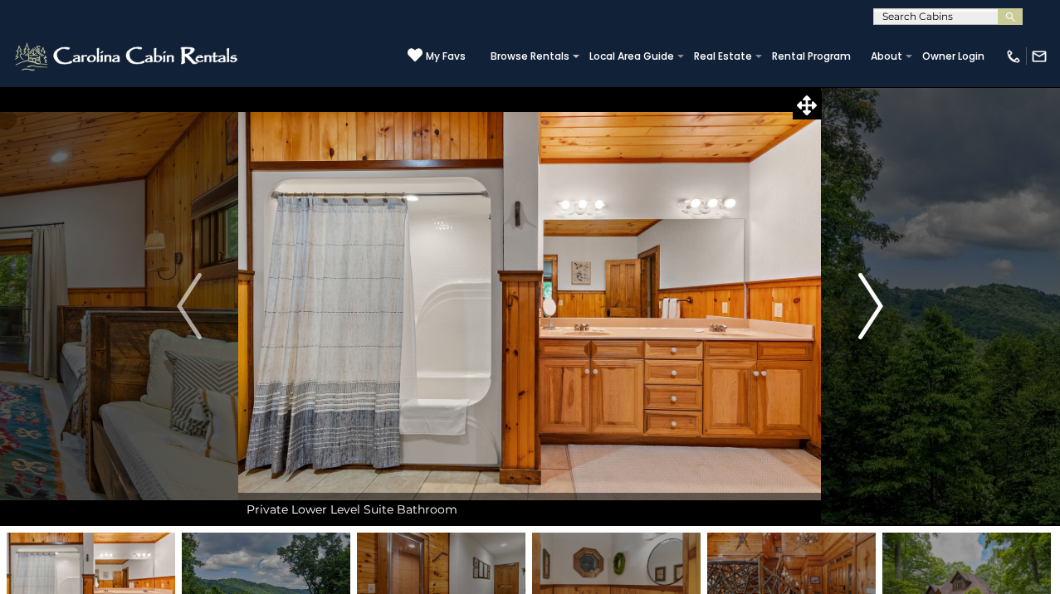
click at [875, 313] on img "Next" at bounding box center [870, 306] width 25 height 66
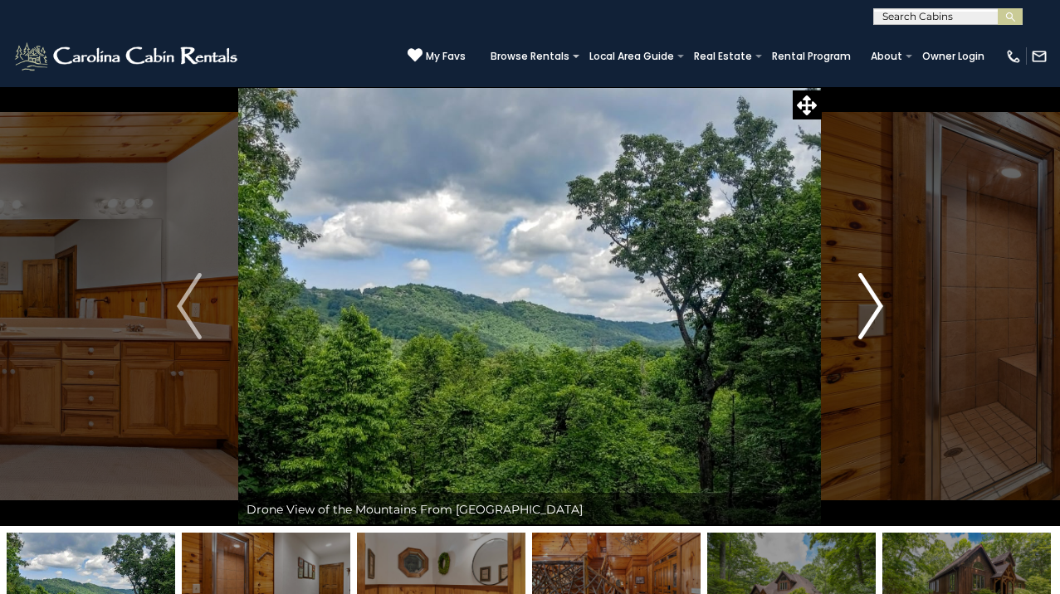
click at [875, 313] on img "Next" at bounding box center [870, 306] width 25 height 66
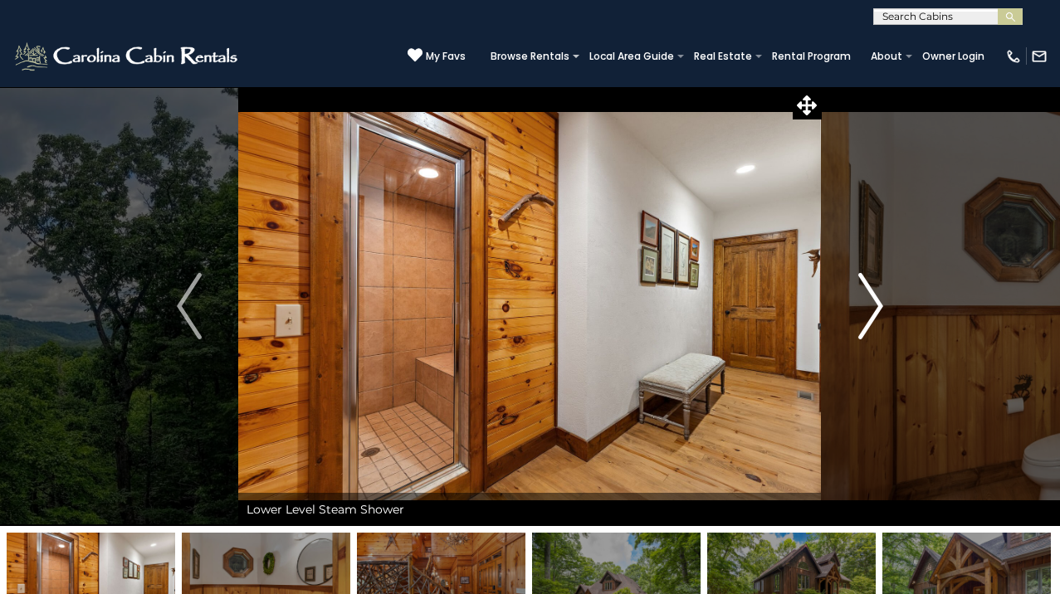
click at [875, 313] on img "Next" at bounding box center [870, 306] width 25 height 66
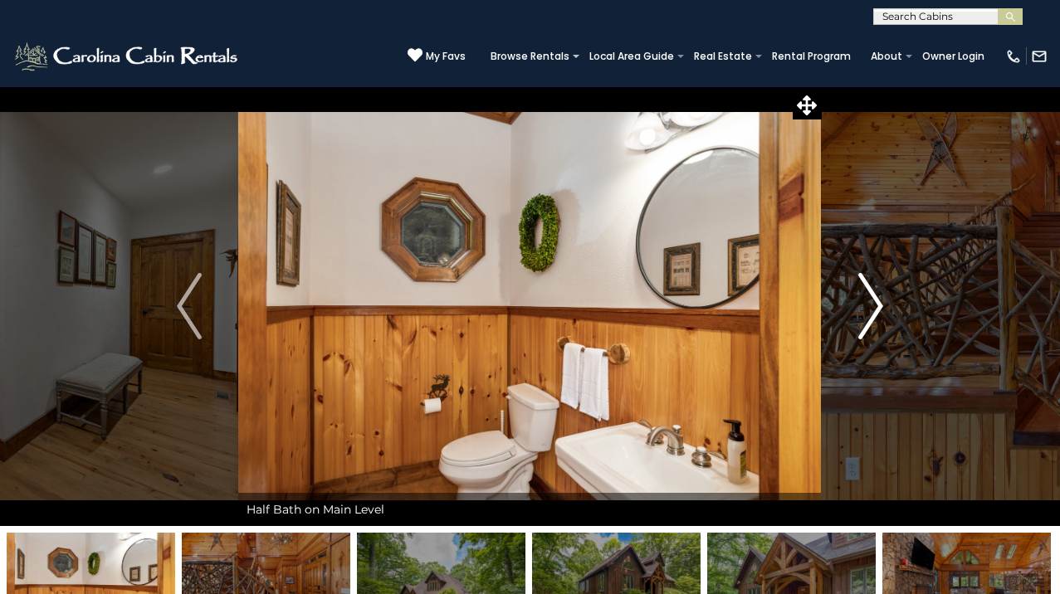
click at [875, 313] on img "Next" at bounding box center [870, 306] width 25 height 66
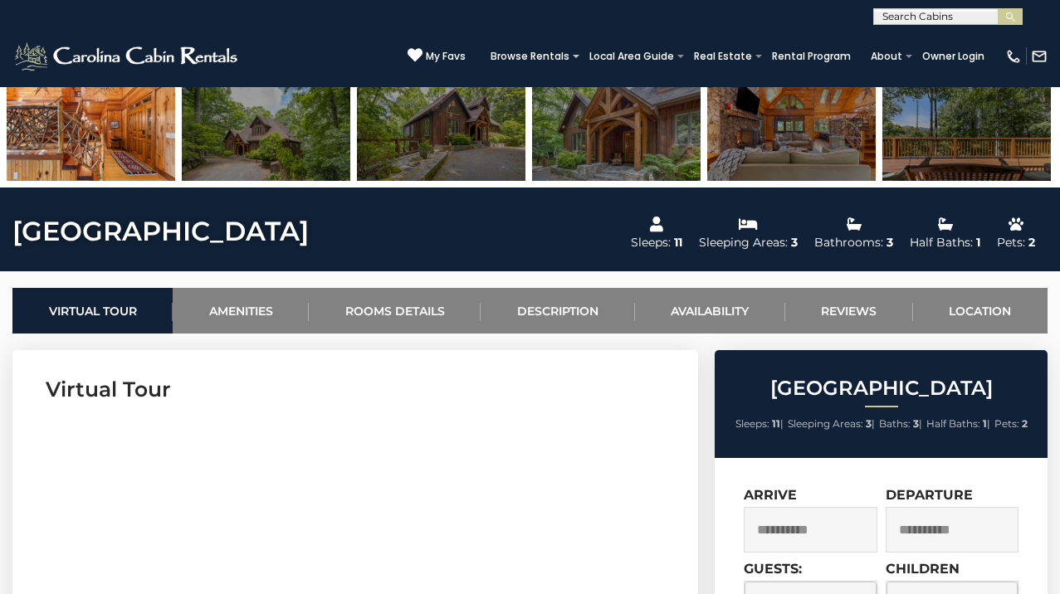
scroll to position [457, 0]
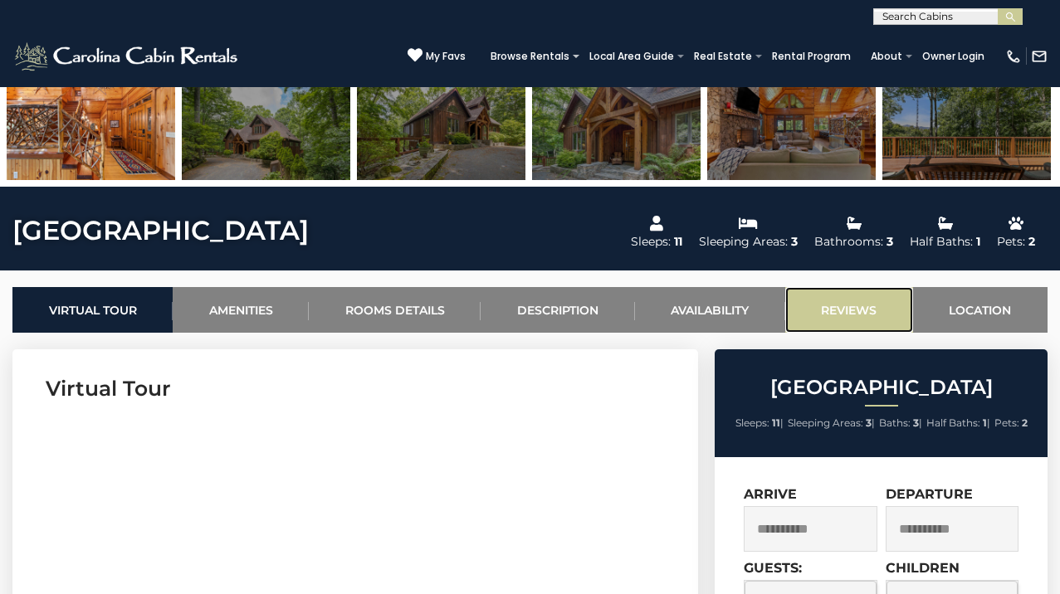
click at [852, 311] on link "Reviews" at bounding box center [849, 310] width 128 height 46
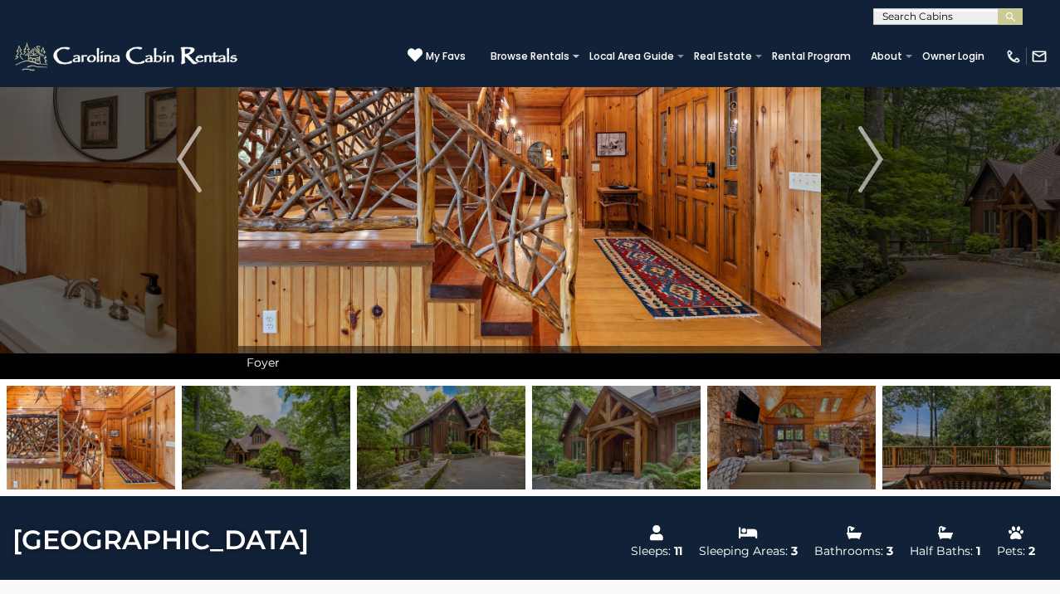
scroll to position [0, 0]
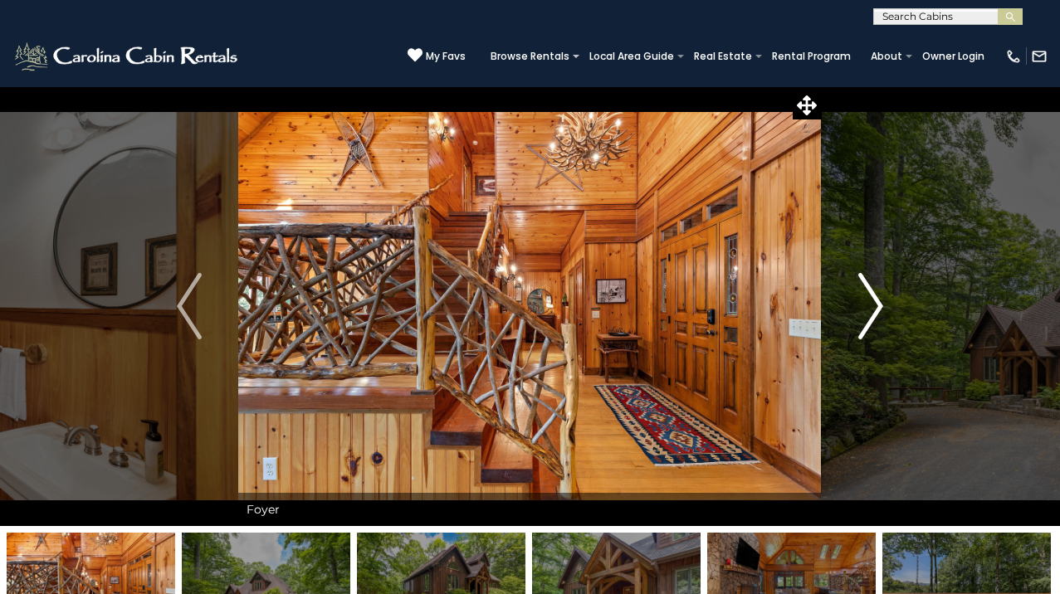
click at [883, 301] on button "Next" at bounding box center [871, 306] width 98 height 440
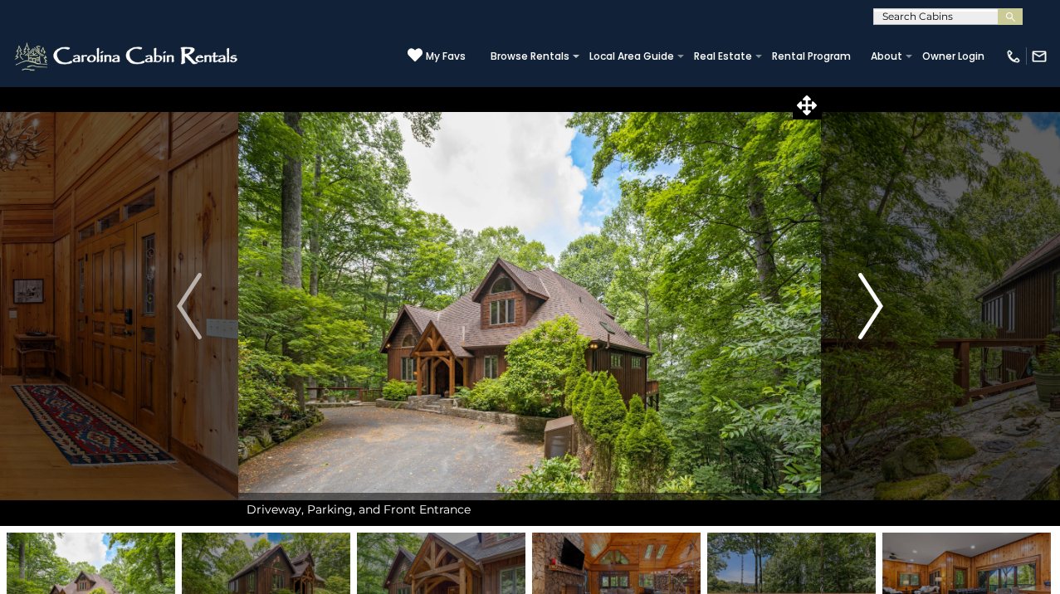
click at [882, 301] on img "Next" at bounding box center [870, 306] width 25 height 66
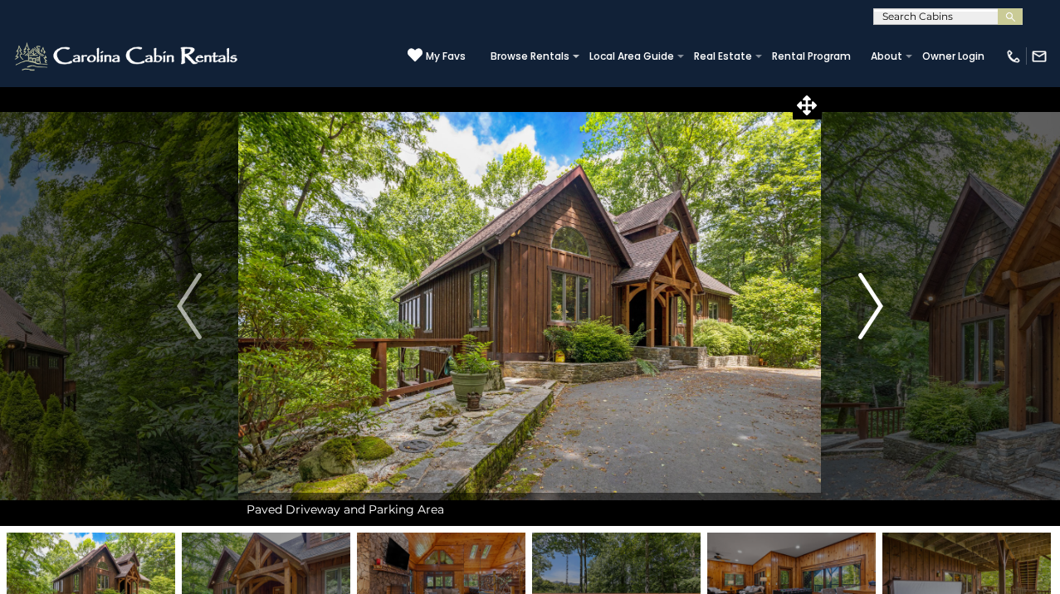
click at [882, 301] on img "Next" at bounding box center [870, 306] width 25 height 66
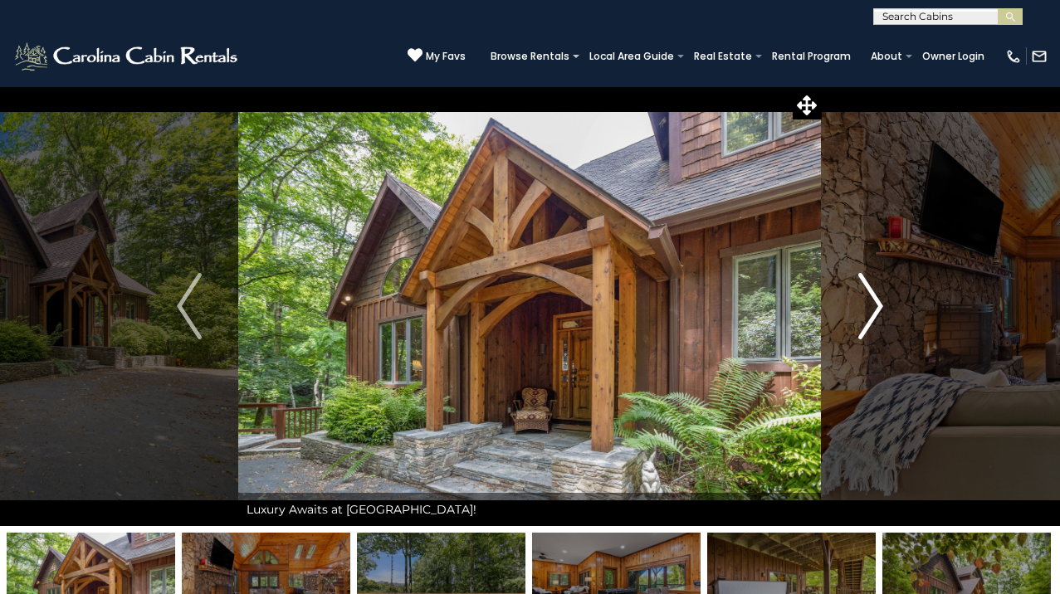
click at [875, 305] on img "Next" at bounding box center [870, 306] width 25 height 66
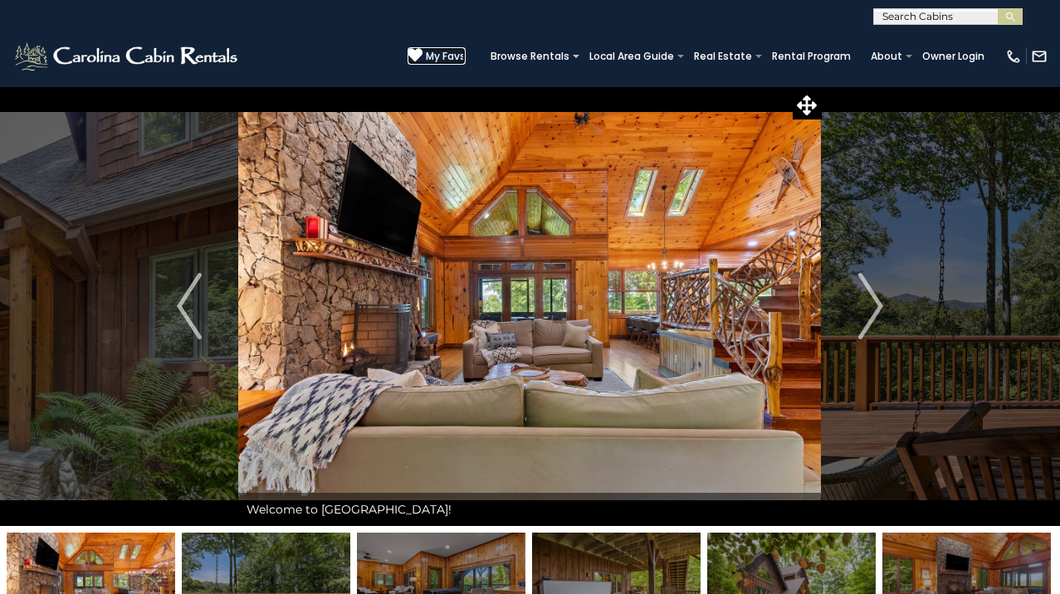
click at [447, 56] on span "My Favs" at bounding box center [446, 56] width 40 height 15
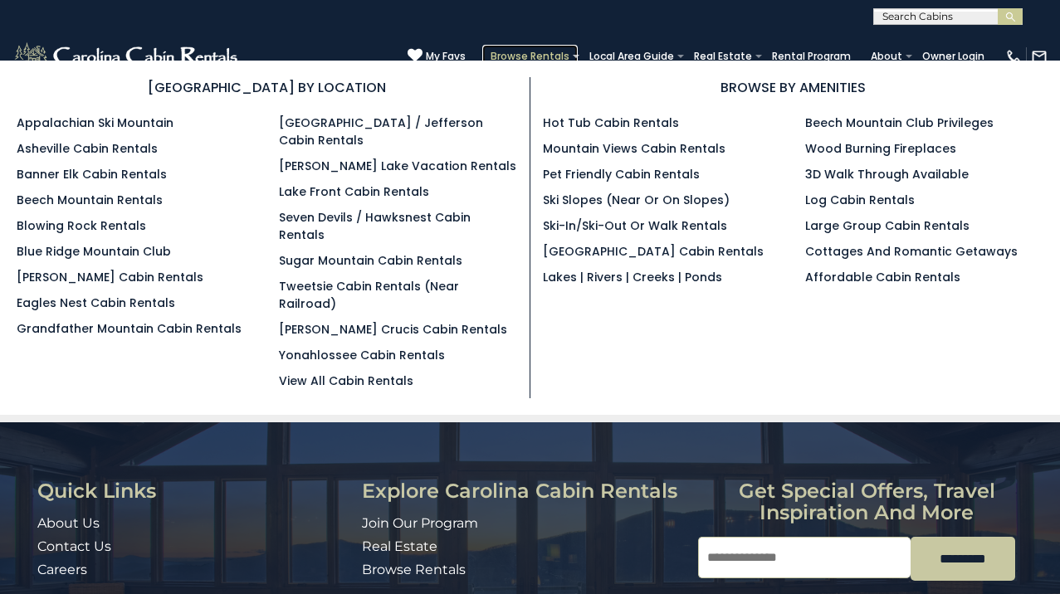
click at [518, 56] on link "Browse Rentals" at bounding box center [529, 56] width 95 height 23
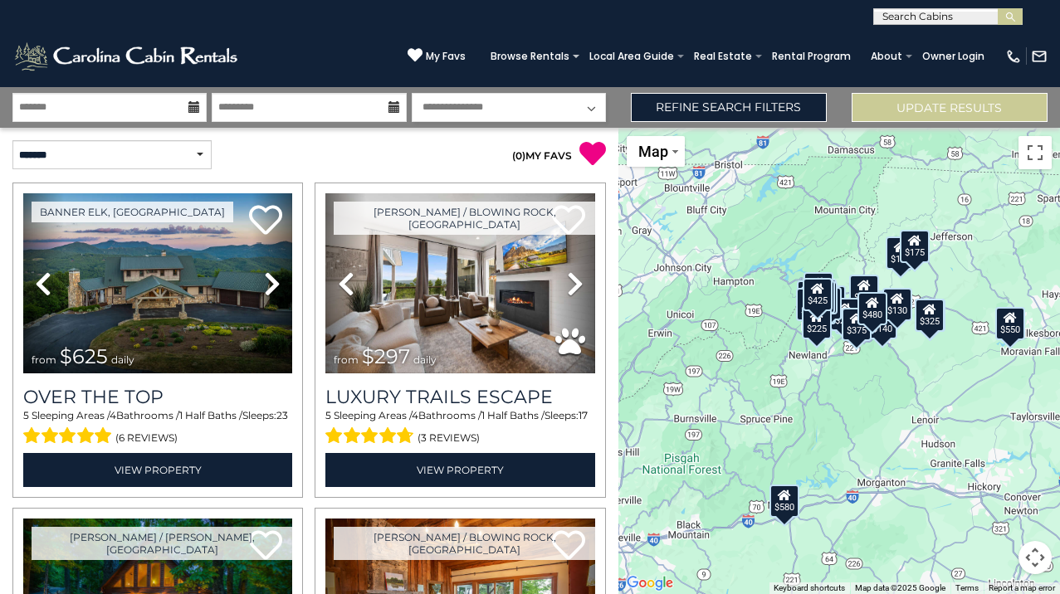
click at [192, 106] on icon at bounding box center [194, 107] width 12 height 12
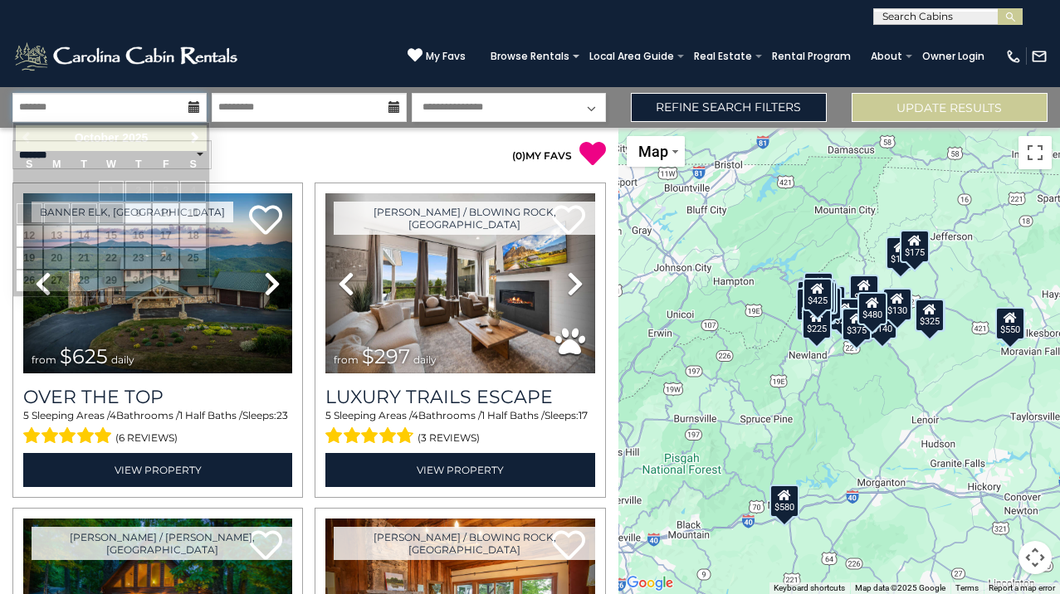
click at [159, 111] on input "text" at bounding box center [109, 107] width 194 height 29
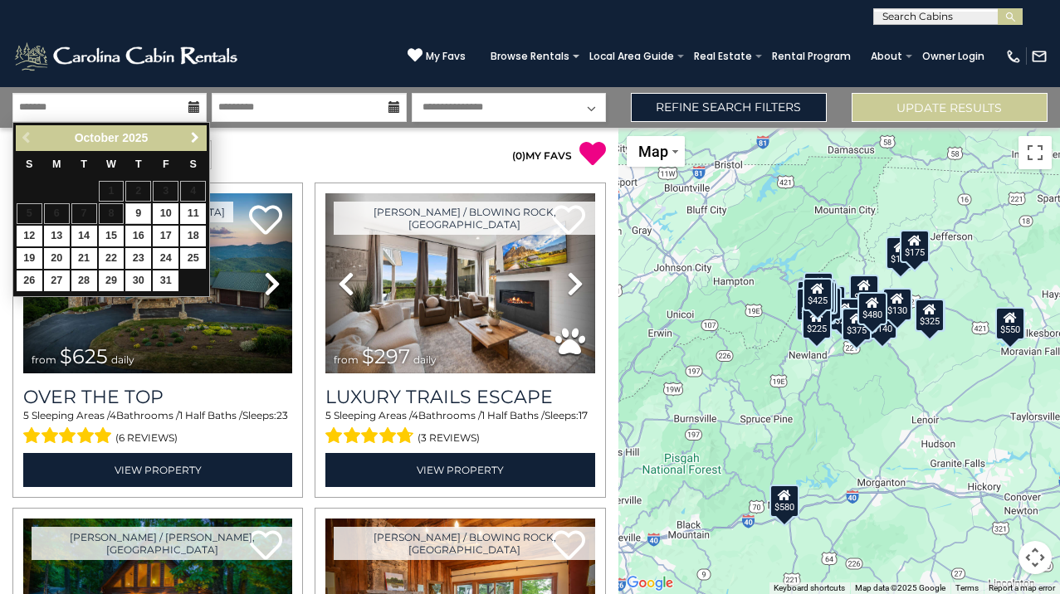
click at [193, 140] on span "Next" at bounding box center [194, 137] width 13 height 13
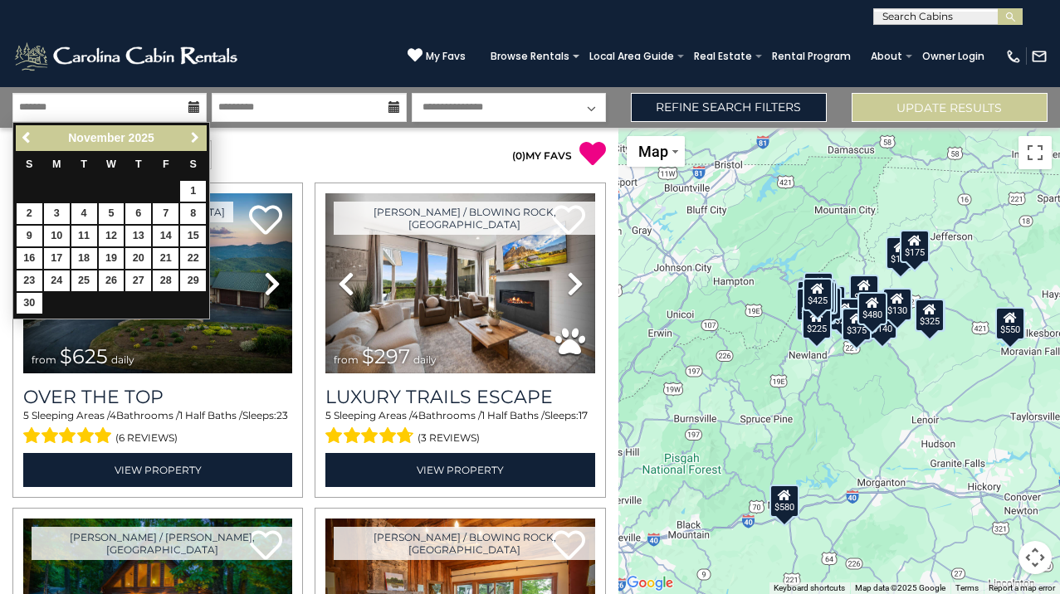
click at [193, 140] on span "Next" at bounding box center [194, 137] width 13 height 13
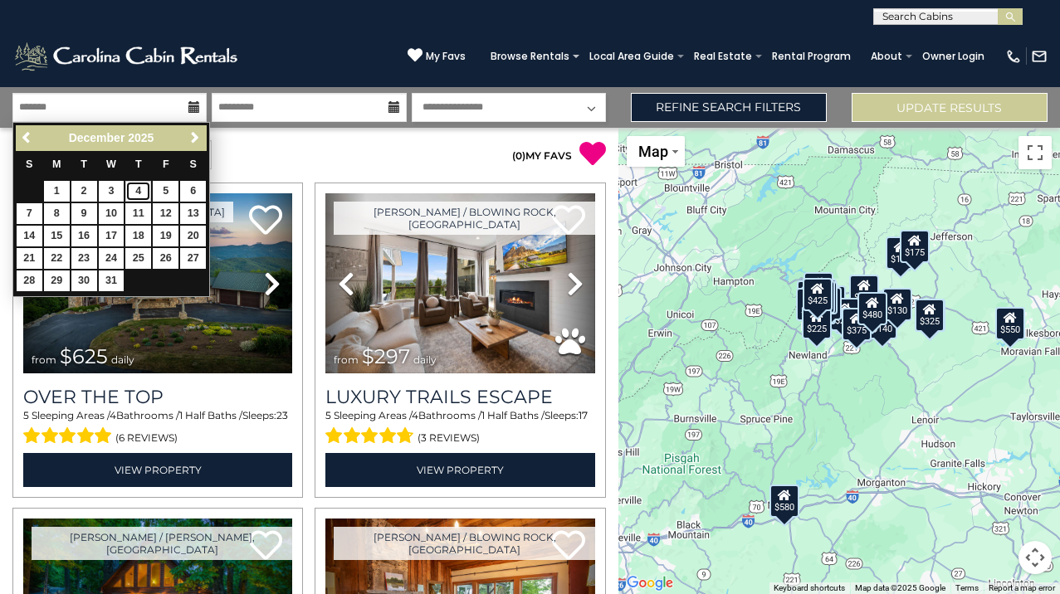
click at [143, 193] on link "4" at bounding box center [138, 191] width 26 height 21
type input "*******"
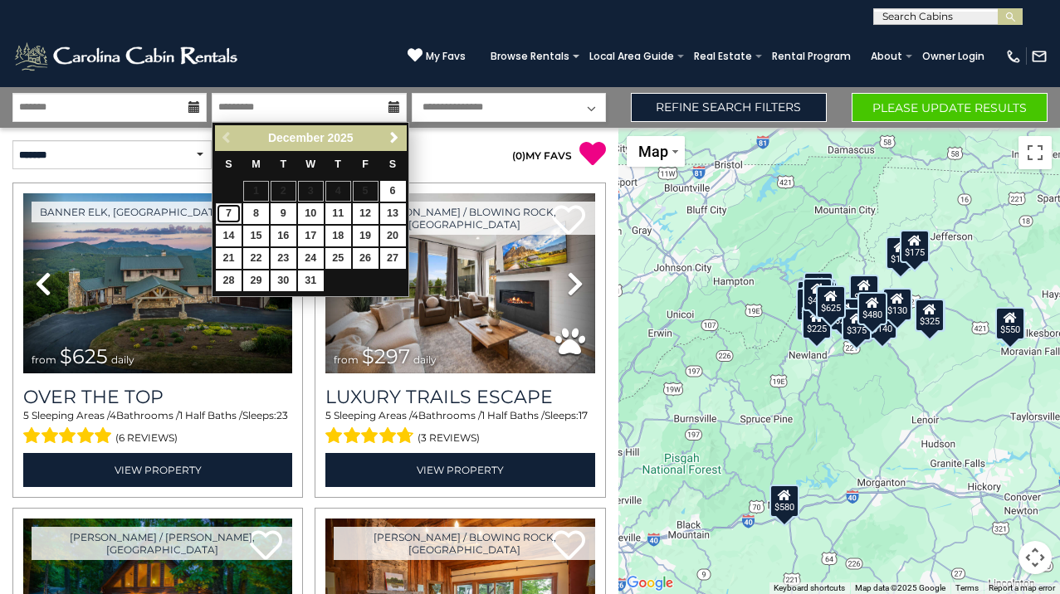
click at [234, 216] on link "7" at bounding box center [229, 213] width 26 height 21
type input "*******"
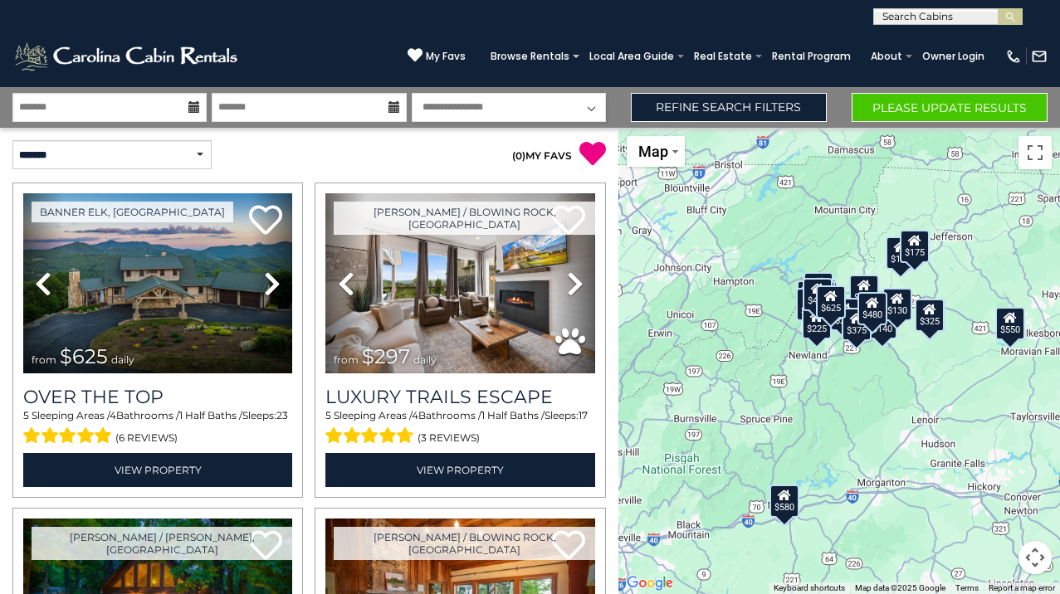
click at [590, 108] on select "**********" at bounding box center [509, 107] width 194 height 29
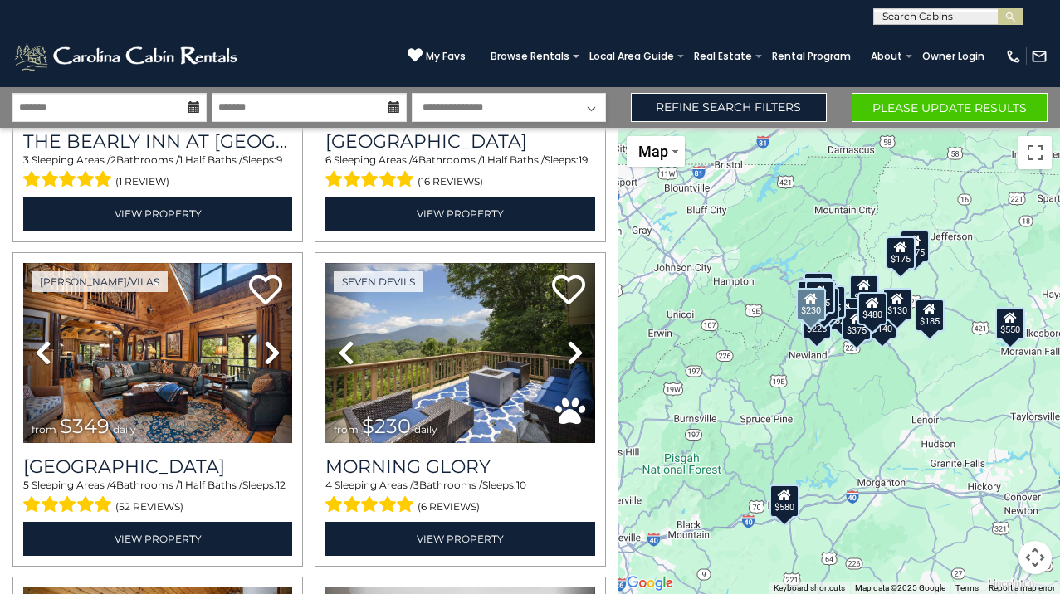
scroll to position [2287, 0]
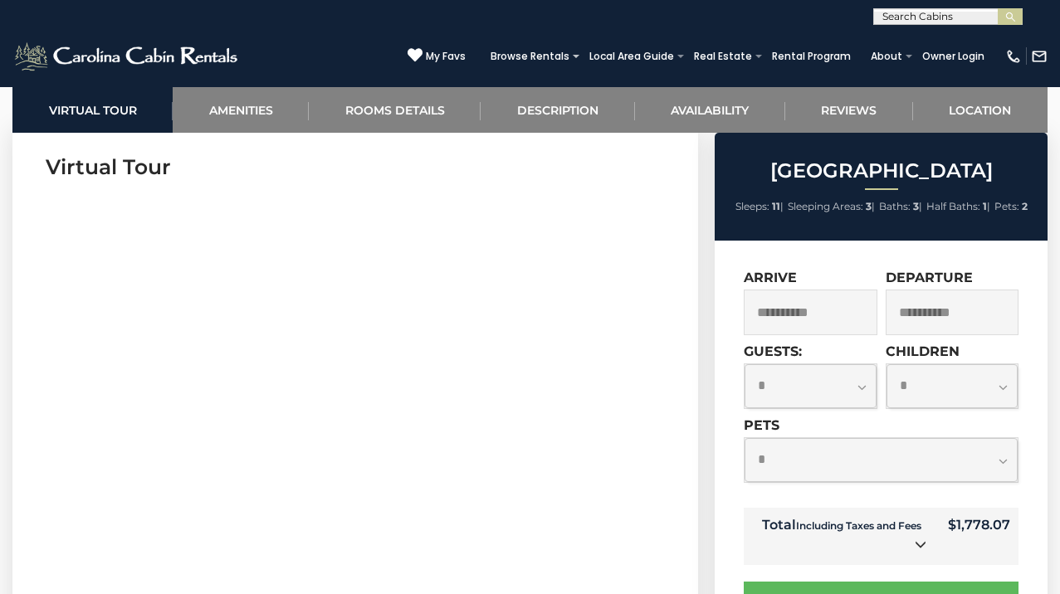
scroll to position [674, 0]
